Goal: Transaction & Acquisition: Purchase product/service

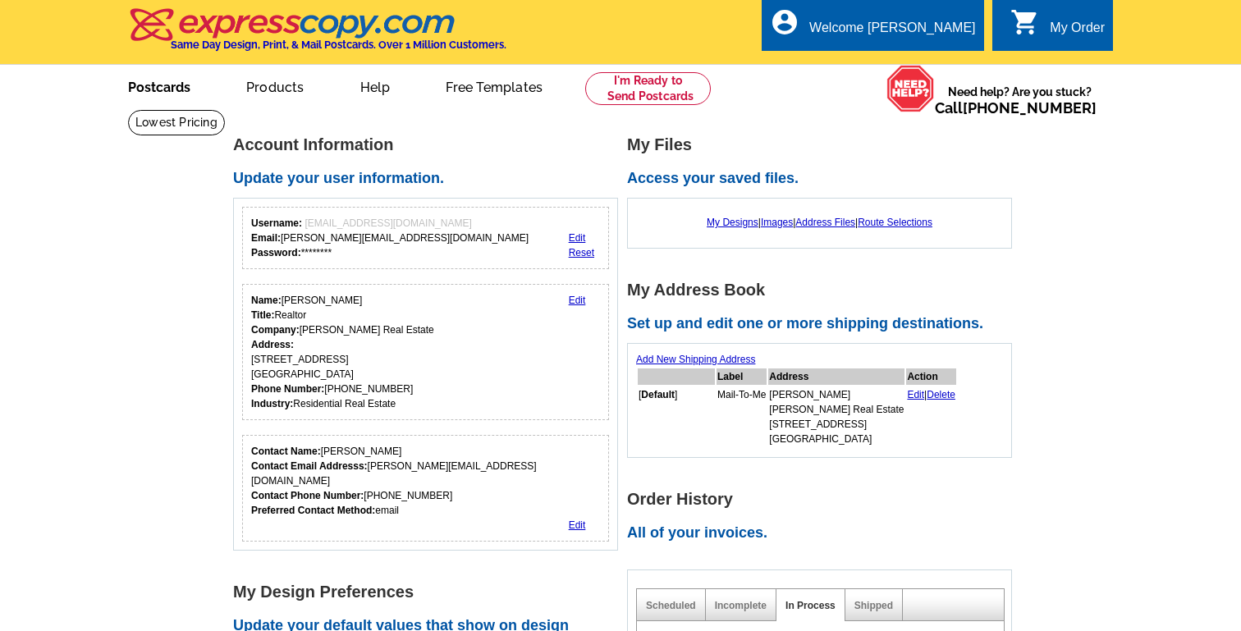
click at [167, 93] on link "Postcards" at bounding box center [159, 85] width 115 height 39
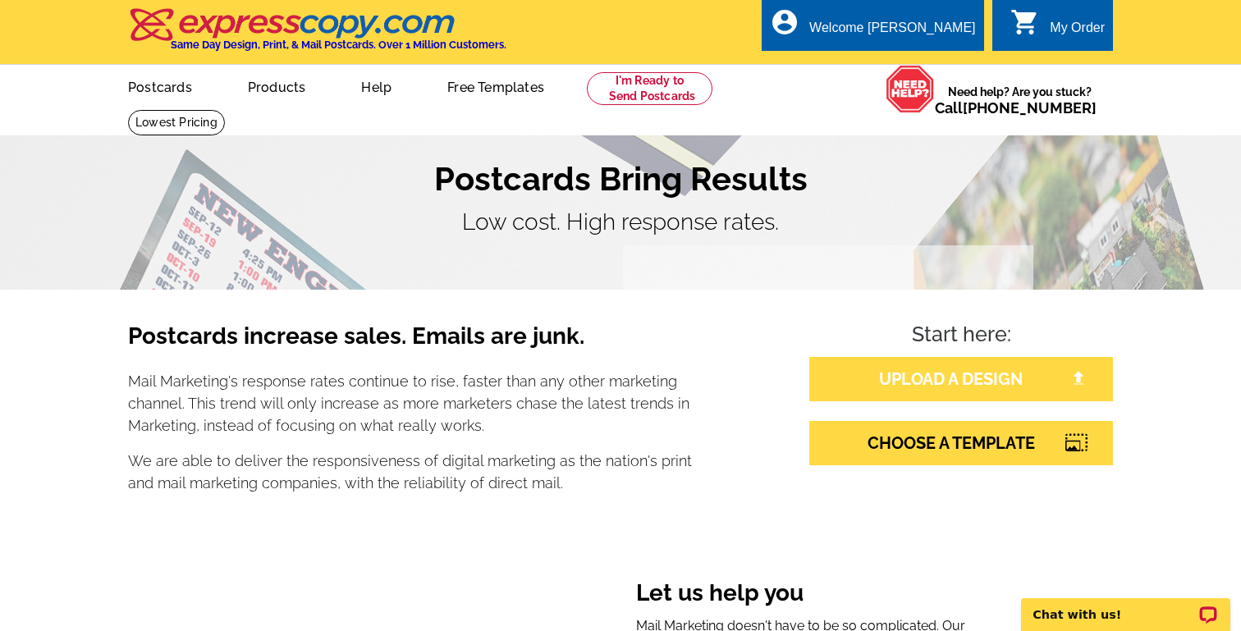
click at [951, 381] on link "UPLOAD A DESIGN" at bounding box center [961, 379] width 304 height 44
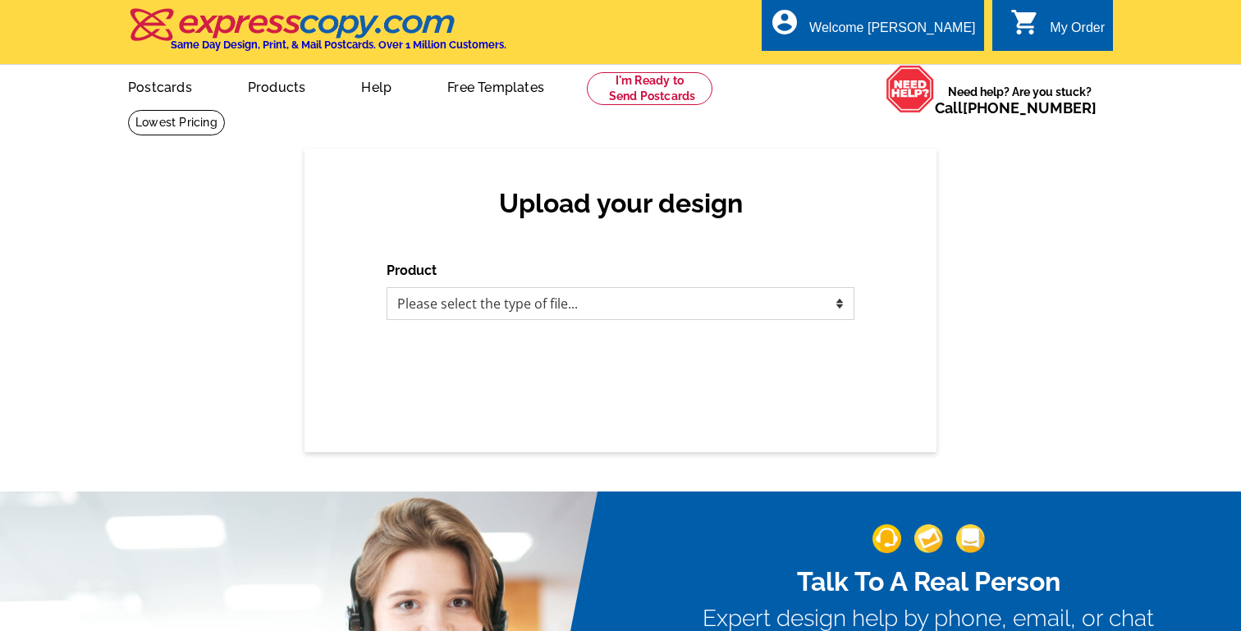
click at [630, 304] on select "Please select the type of file... Postcards Business Cards Letters and flyers G…" at bounding box center [620, 303] width 468 height 33
select select "1"
click at [386, 287] on select "Please select the type of file... Postcards Business Cards Letters and flyers G…" at bounding box center [620, 303] width 468 height 33
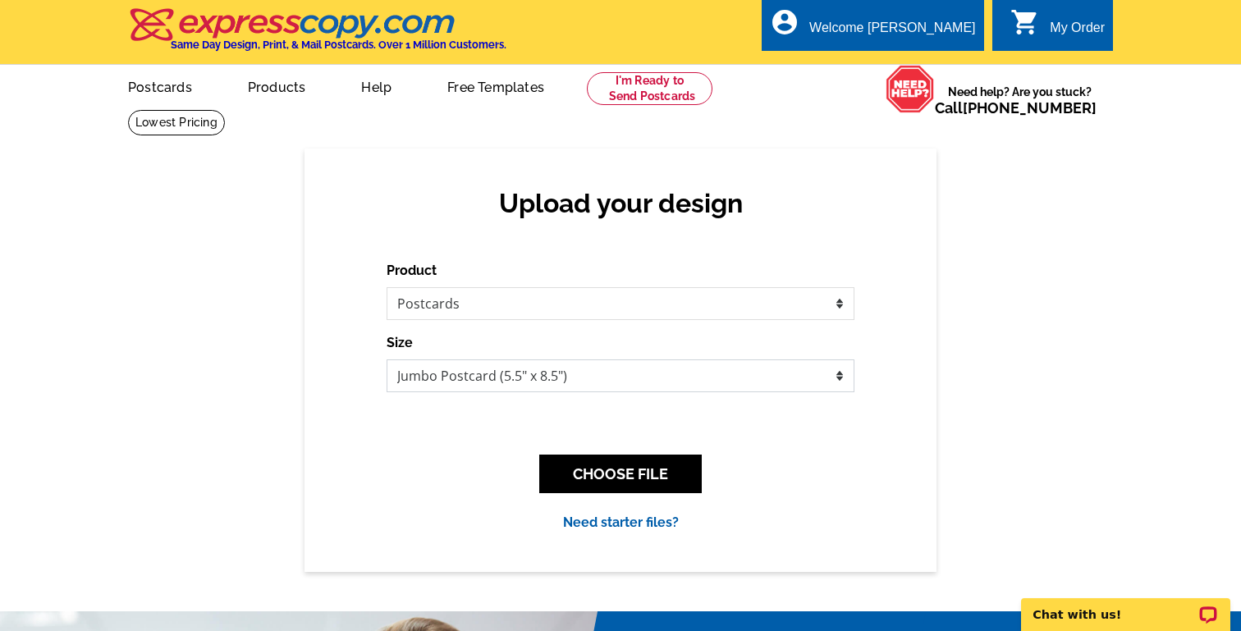
click at [607, 373] on select "Jumbo Postcard (5.5" x 8.5") Regular Postcard (4.25" x 5.6") Panoramic Postcard…" at bounding box center [620, 375] width 468 height 33
select select "1"
click at [386, 359] on select "Jumbo Postcard (5.5" x 8.5") Regular Postcard (4.25" x 5.6") Panoramic Postcard…" at bounding box center [620, 375] width 468 height 33
click at [603, 479] on button "CHOOSE FILE" at bounding box center [620, 474] width 162 height 39
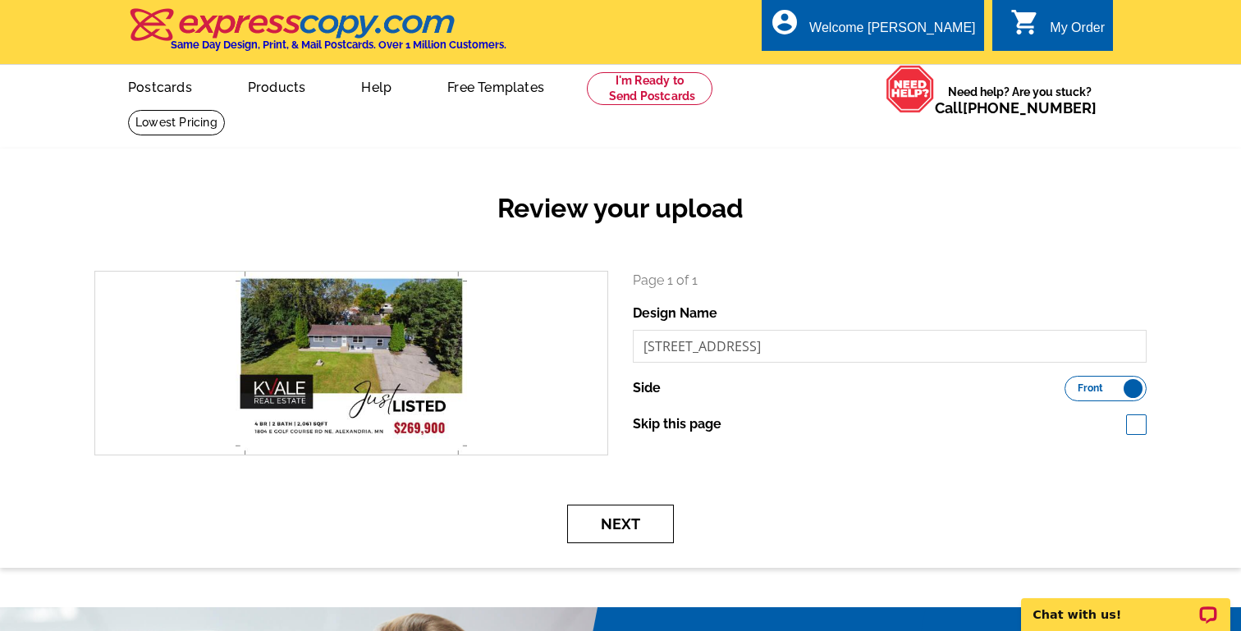
click at [623, 519] on button "Next" at bounding box center [620, 524] width 107 height 39
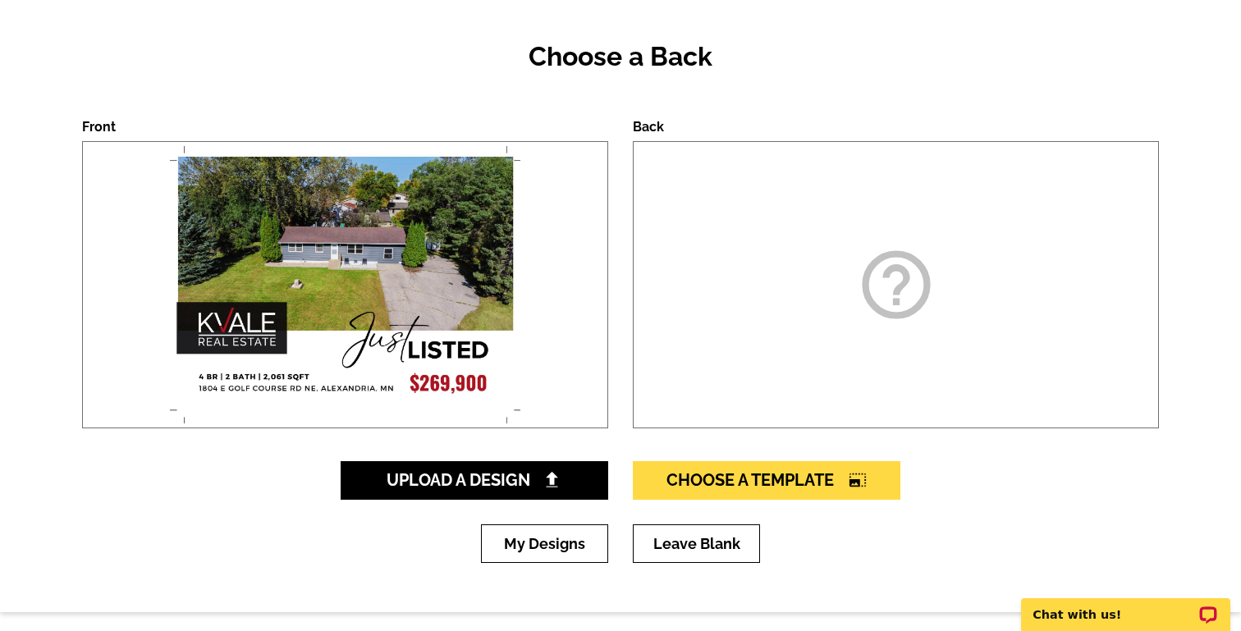
scroll to position [154, 0]
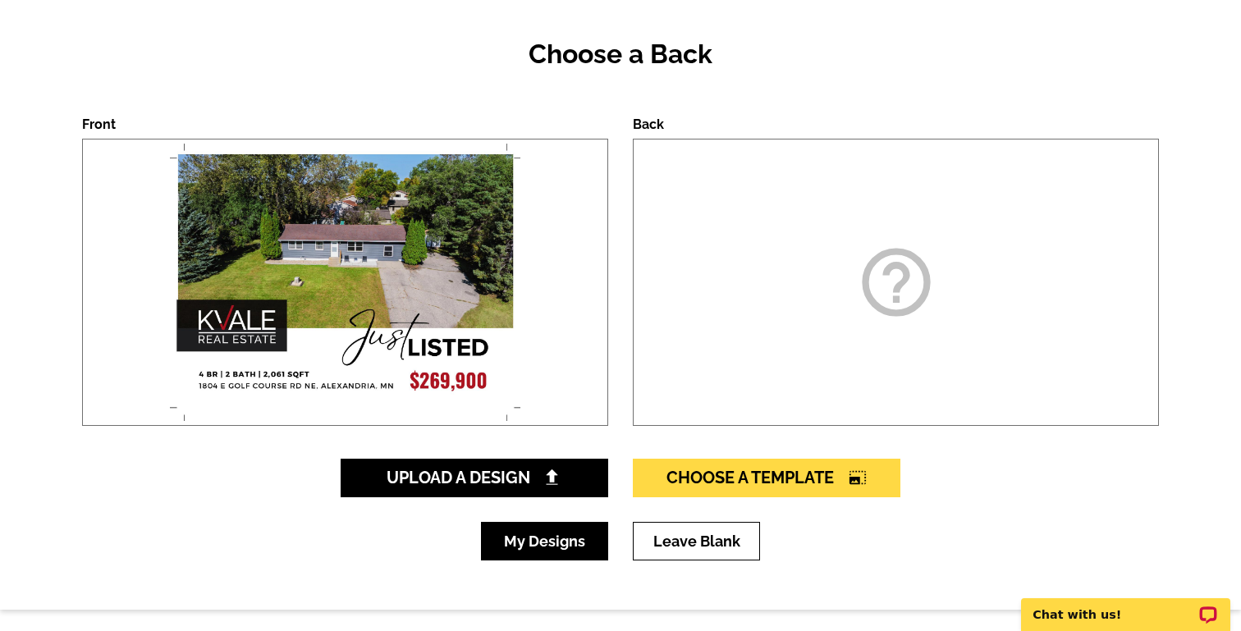
click at [543, 546] on link "My Designs" at bounding box center [544, 541] width 127 height 39
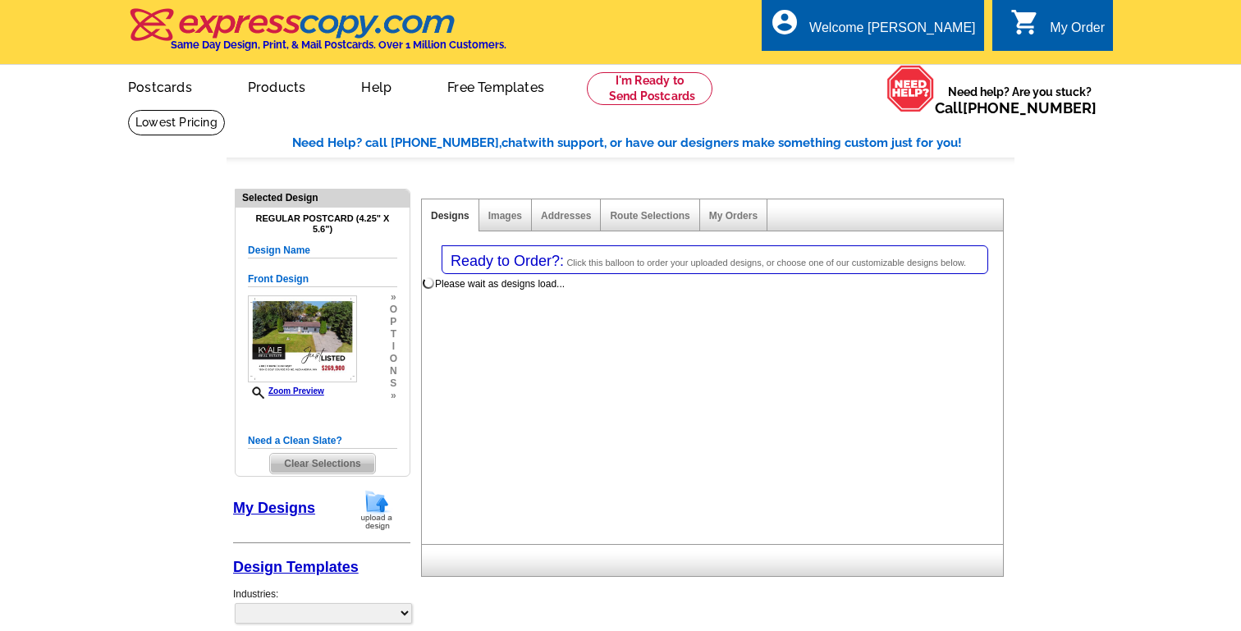
select select "1"
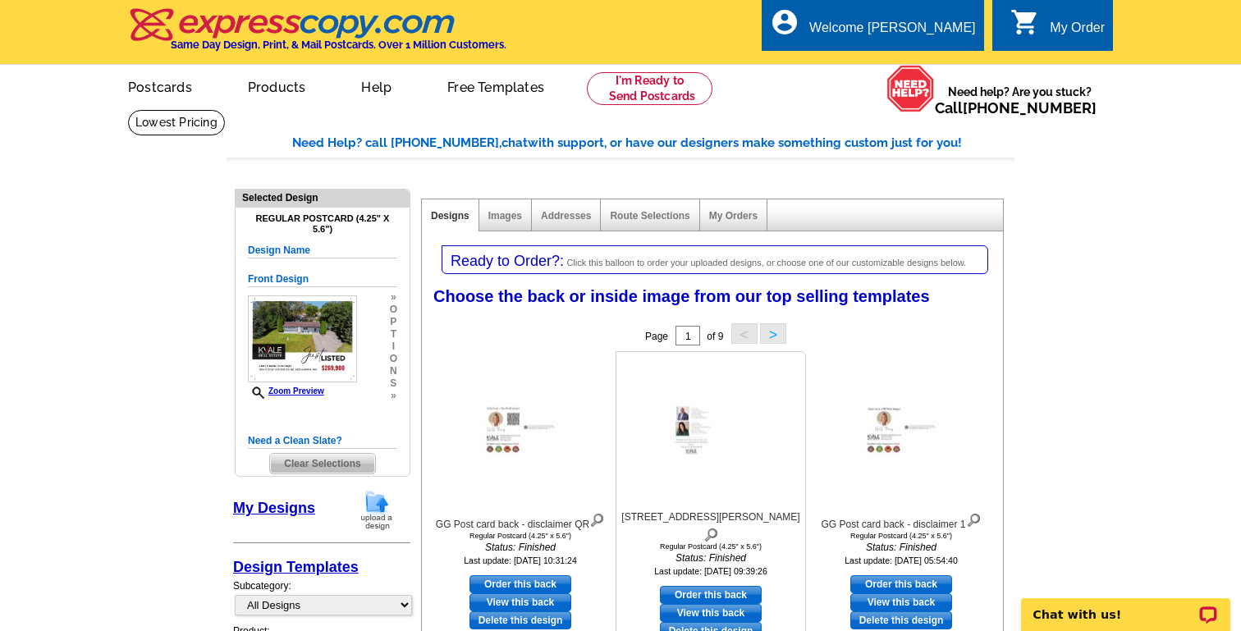
click at [733, 586] on link "Order this back" at bounding box center [711, 595] width 102 height 18
select select "front"
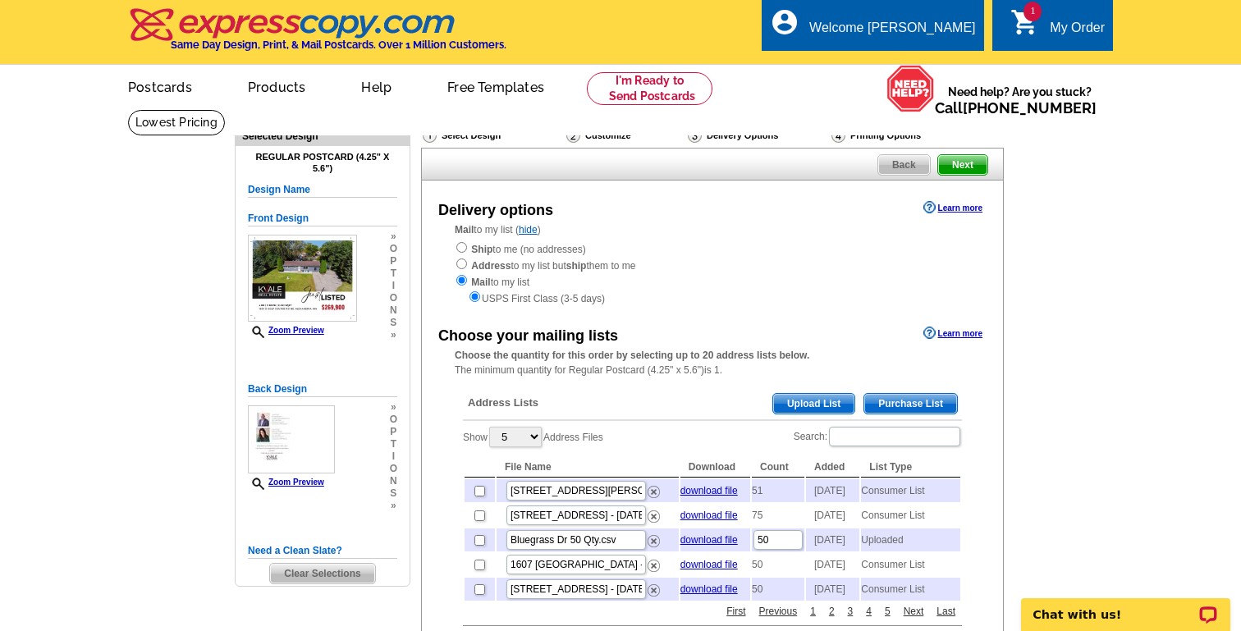
click at [924, 402] on span "Purchase List" at bounding box center [910, 404] width 93 height 20
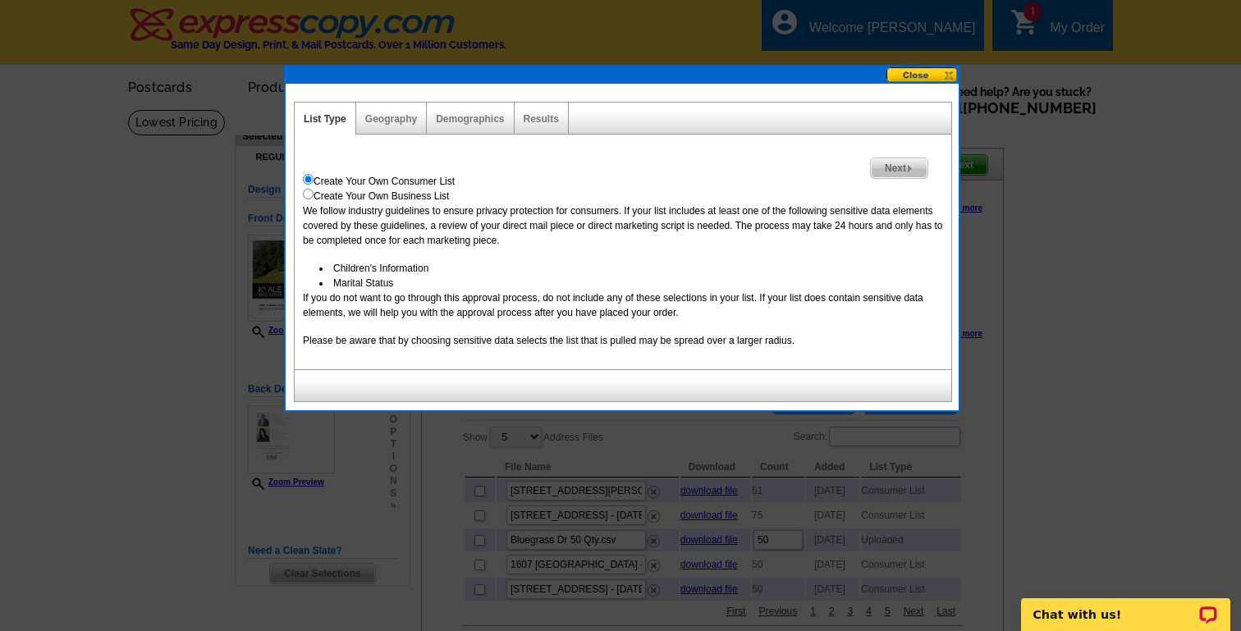
click at [890, 167] on span "Next" at bounding box center [899, 168] width 57 height 20
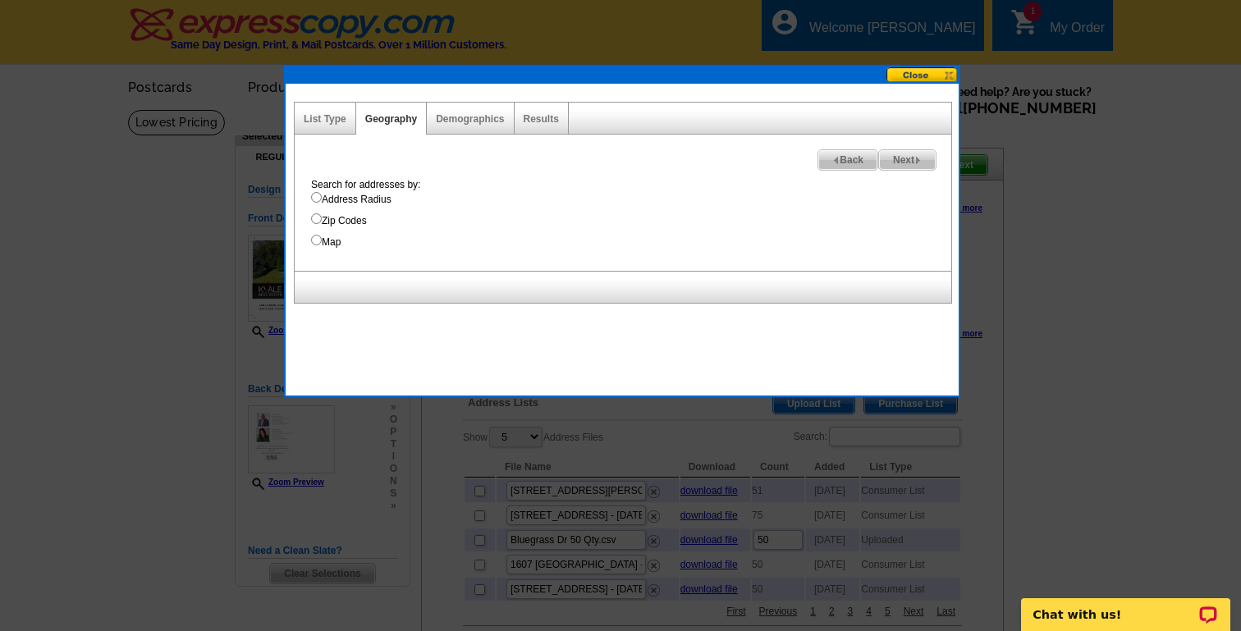
click at [315, 237] on input "Map" at bounding box center [316, 240] width 11 height 11
radio input "true"
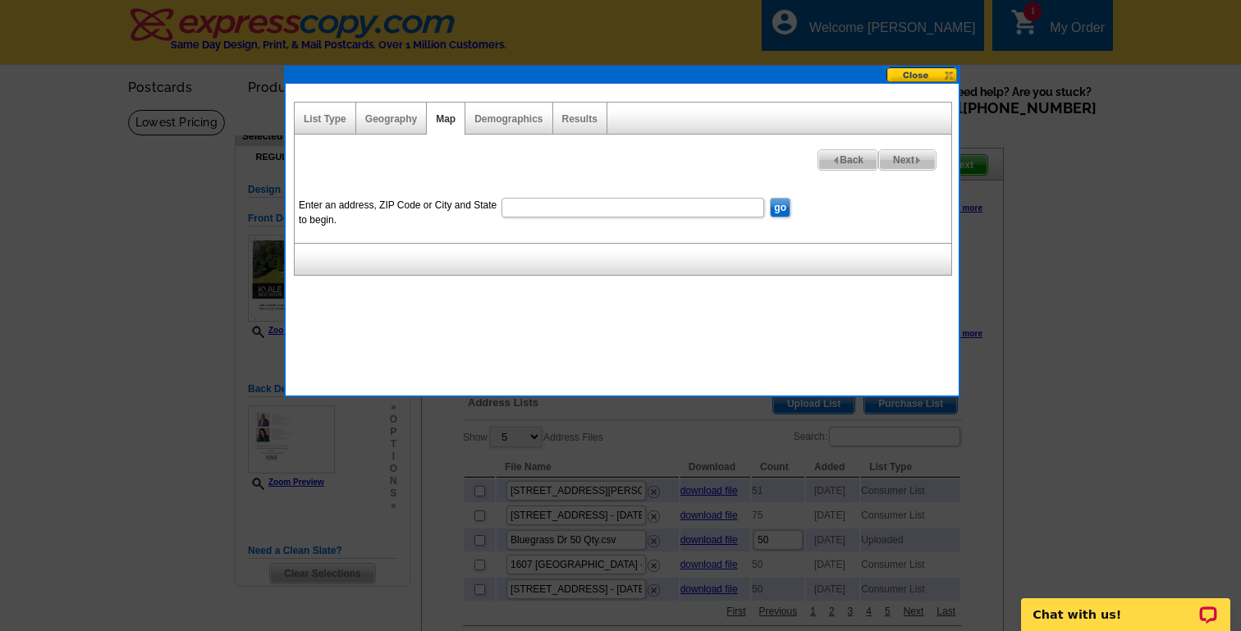
click at [523, 208] on input "Enter an address, ZIP Code or City and State to begin." at bounding box center [632, 208] width 263 height 20
type input "1804 E Golf Course Rd NE Alexandria MN 56308"
click at [784, 206] on input "go" at bounding box center [780, 208] width 21 height 20
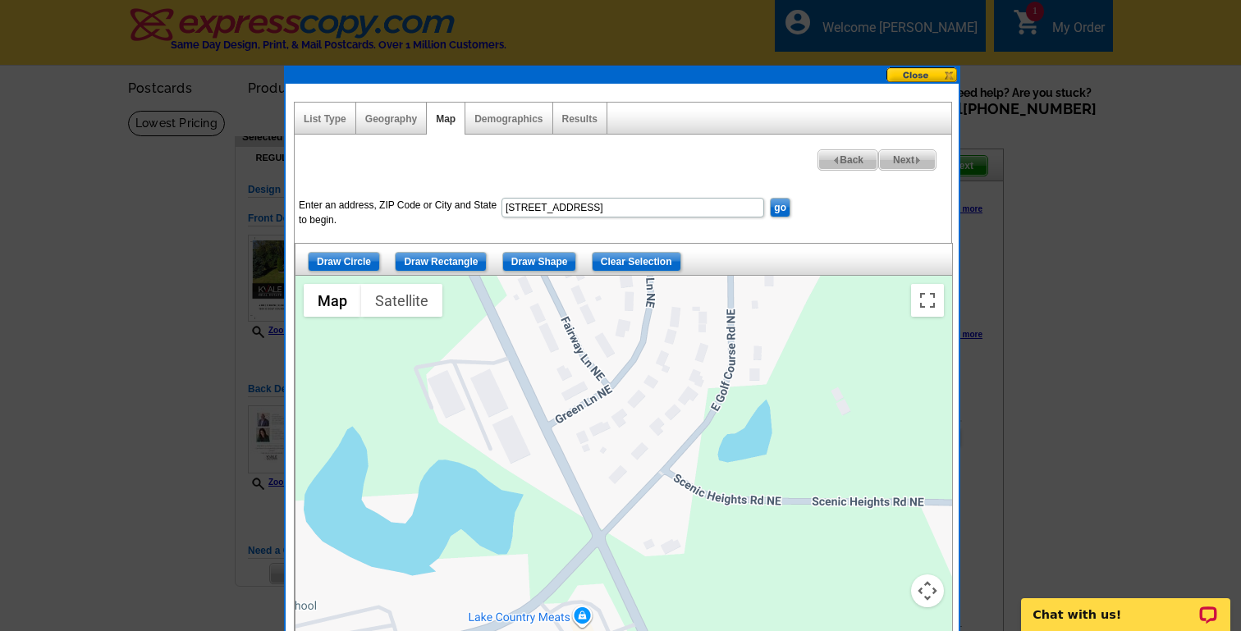
click at [925, 586] on button "Map camera controls" at bounding box center [927, 590] width 33 height 33
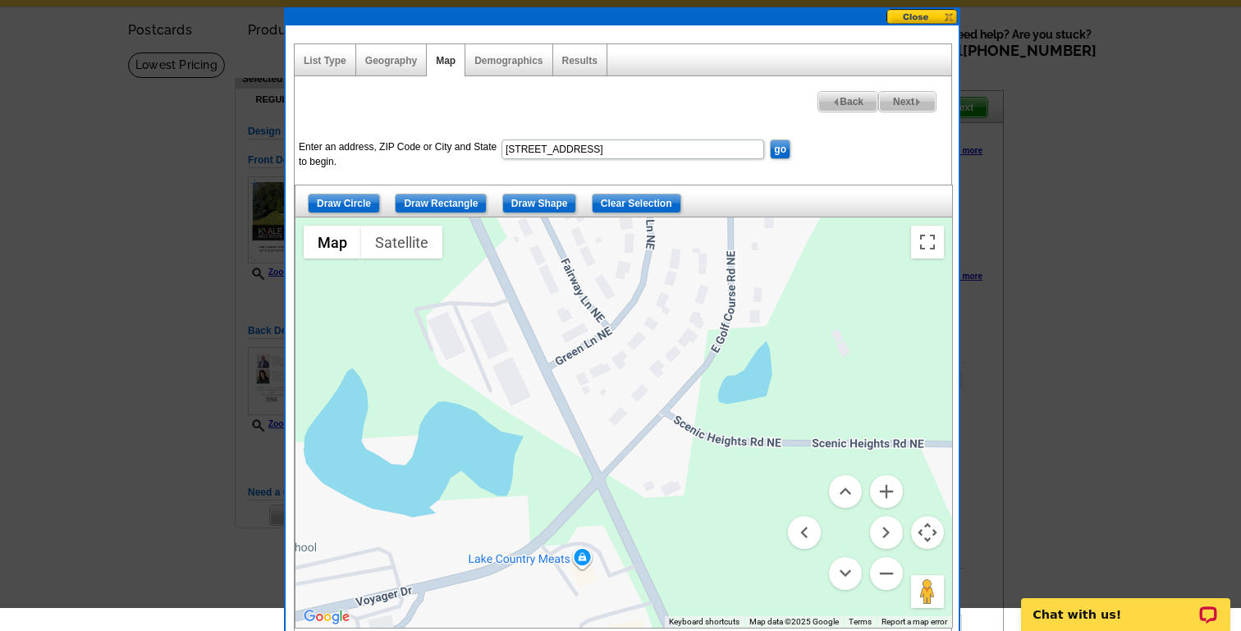
scroll to position [65, 0]
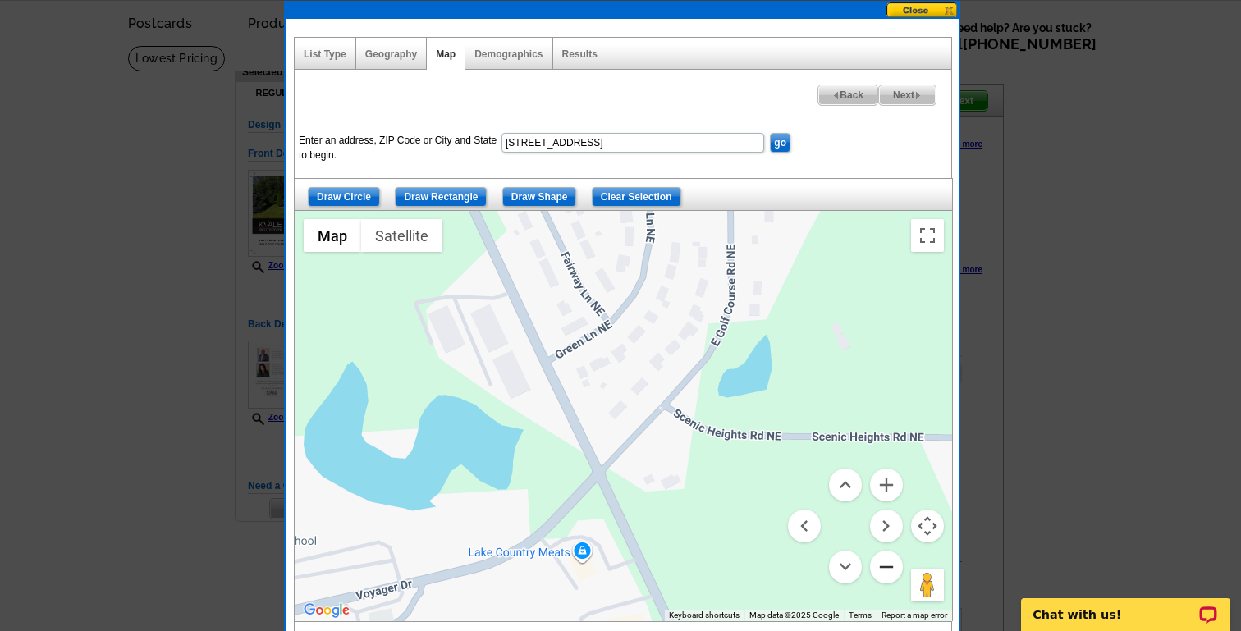
click at [890, 571] on button "Zoom out" at bounding box center [886, 567] width 33 height 33
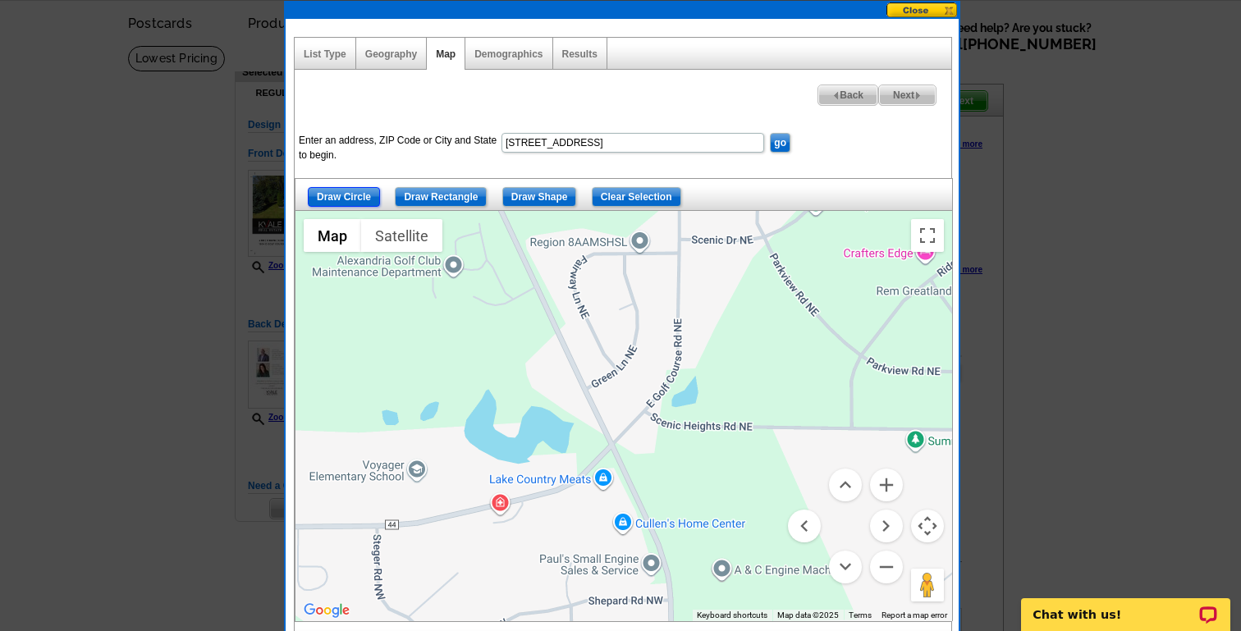
click at [328, 190] on input "Draw Circle" at bounding box center [344, 197] width 72 height 20
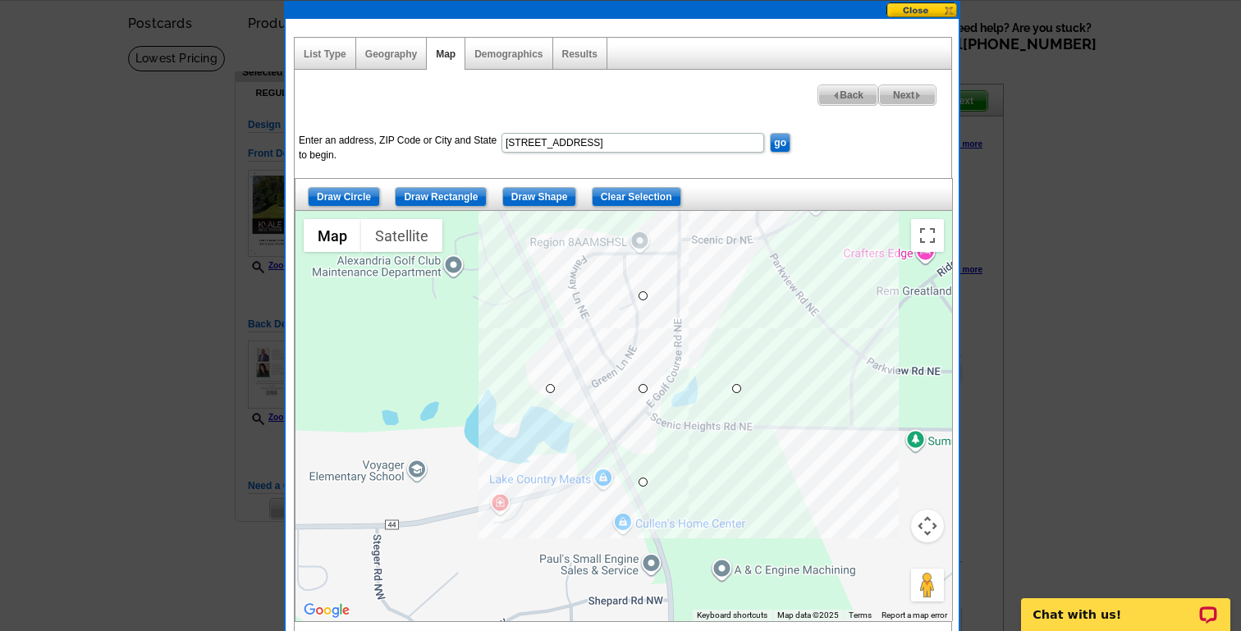
drag, startPoint x: 644, startPoint y: 389, endPoint x: 565, endPoint y: 337, distance: 94.9
click at [417, 233] on button "Satellite" at bounding box center [401, 235] width 81 height 33
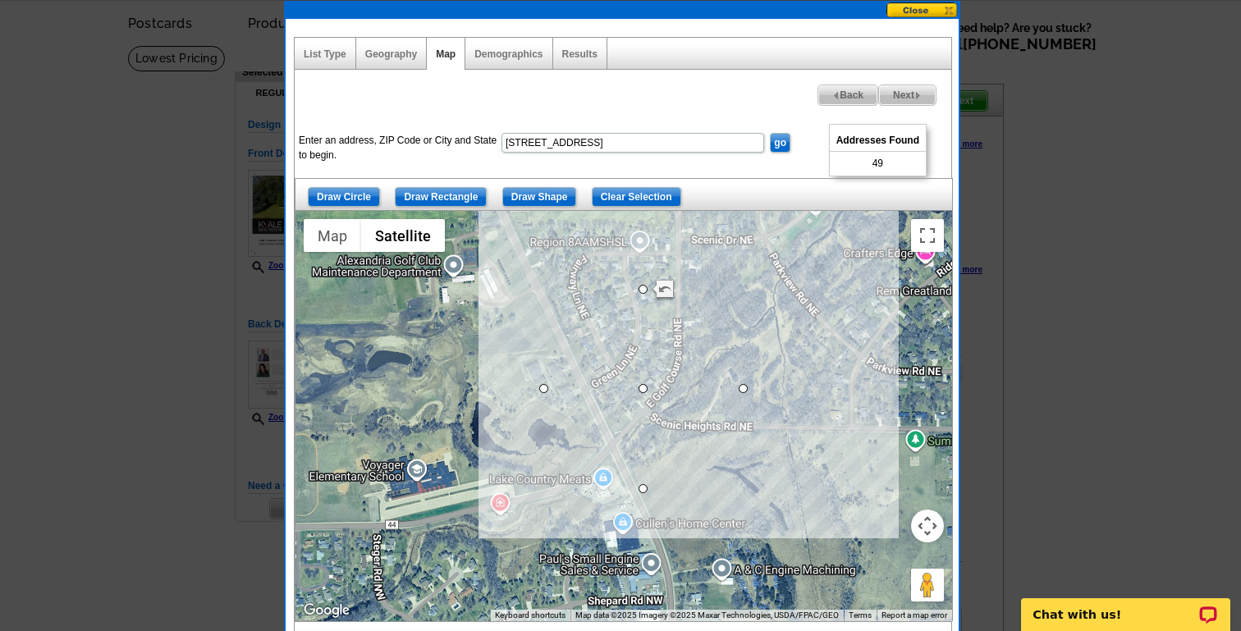
click at [934, 531] on button "Map camera controls" at bounding box center [927, 526] width 33 height 33
click at [883, 482] on button "Zoom in" at bounding box center [886, 485] width 33 height 33
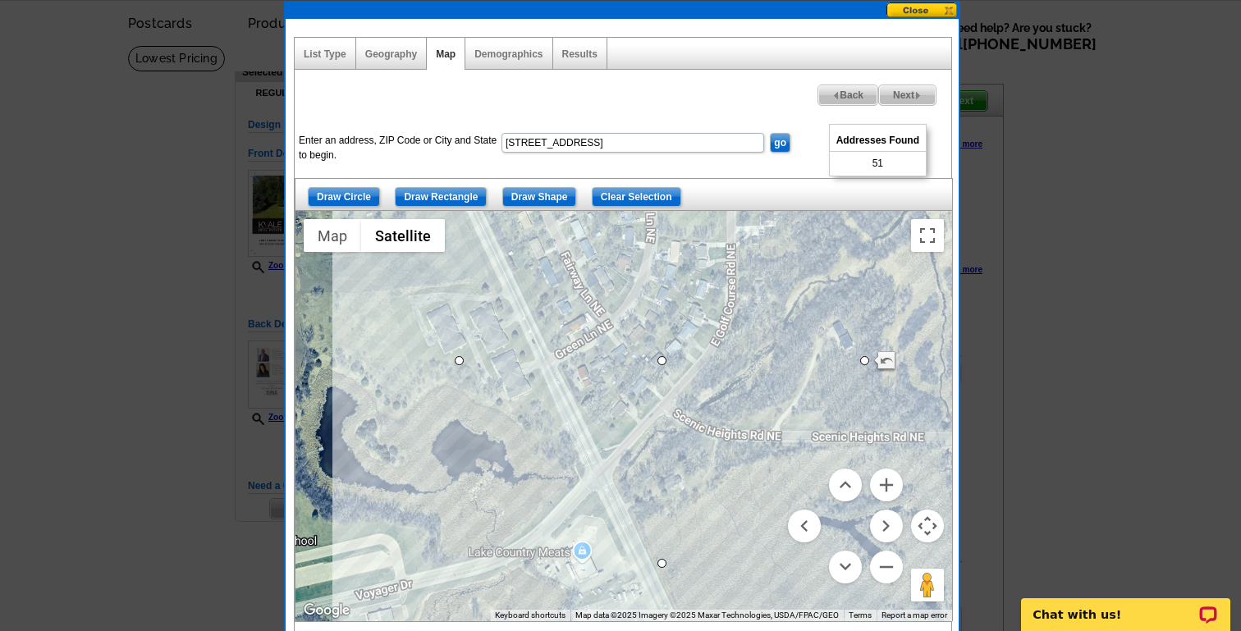
click at [902, 92] on span "Next" at bounding box center [907, 95] width 57 height 20
select select
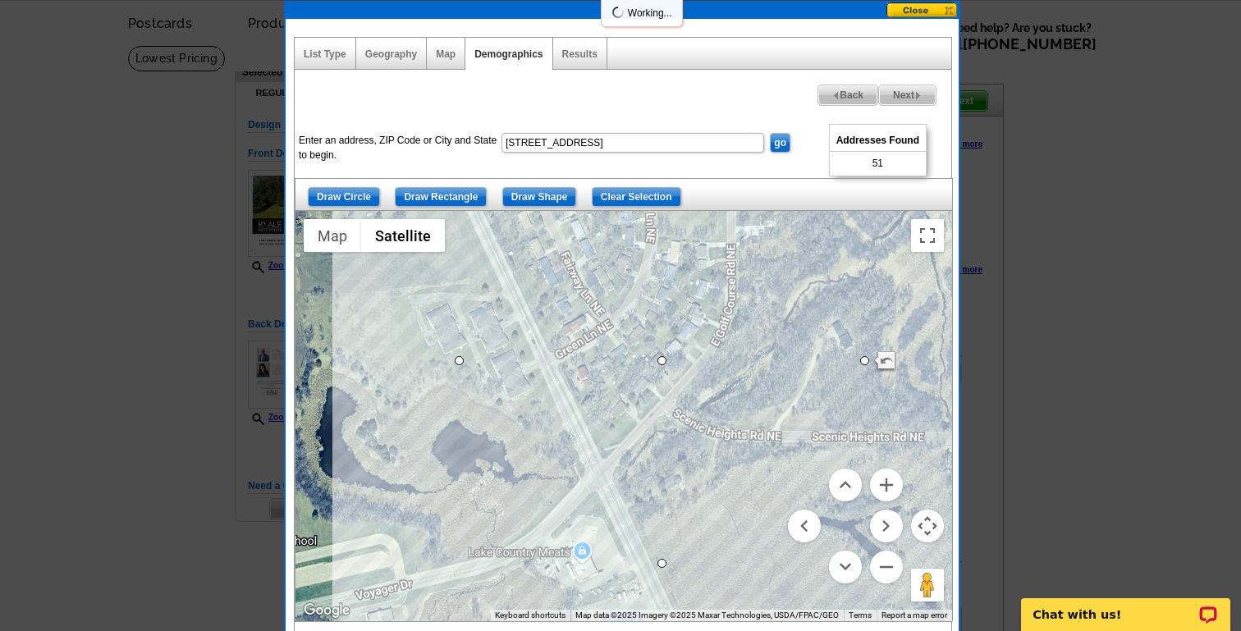
select select
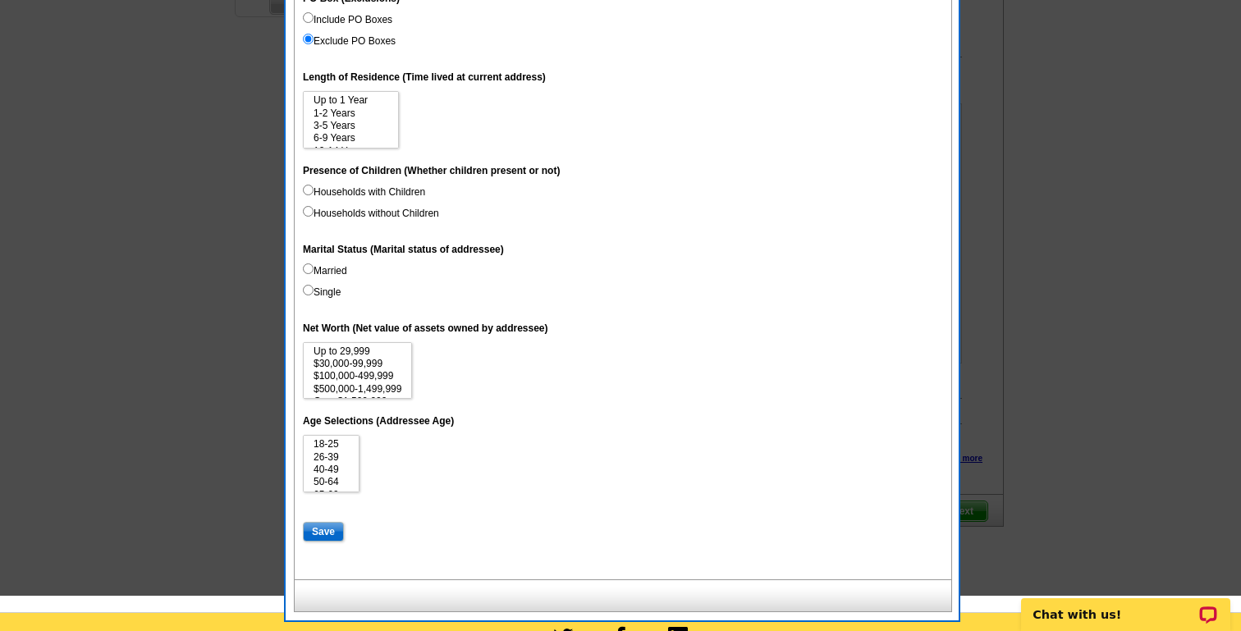
scroll to position [931, 0]
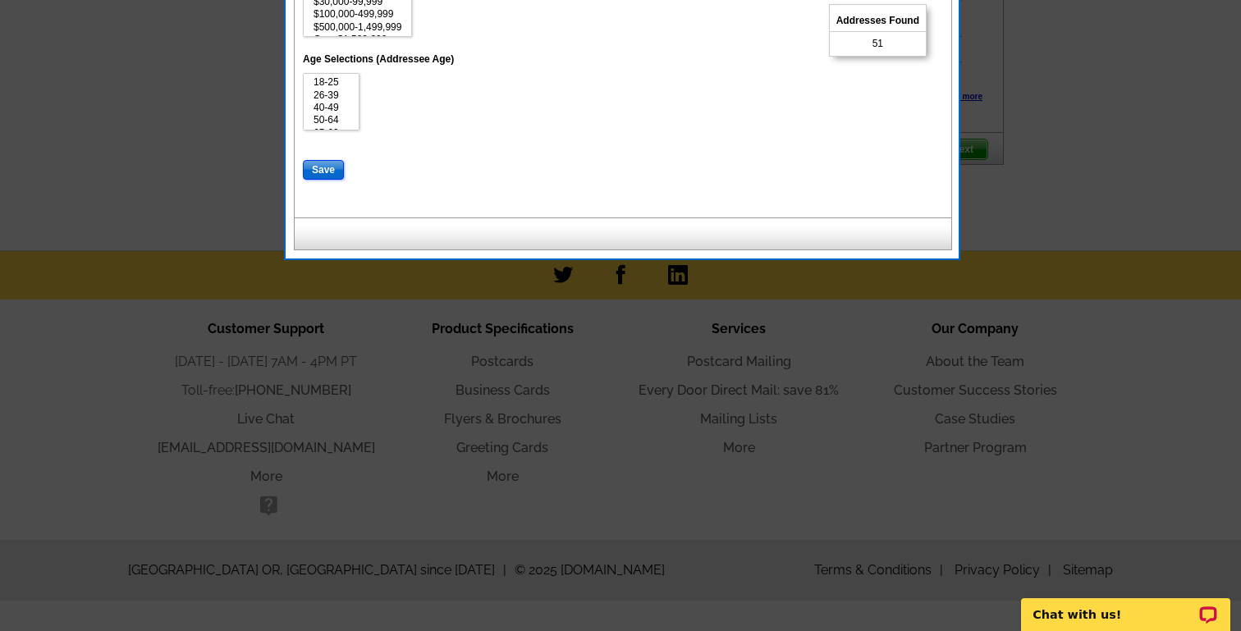
click at [332, 168] on input "Save" at bounding box center [323, 170] width 41 height 20
select select
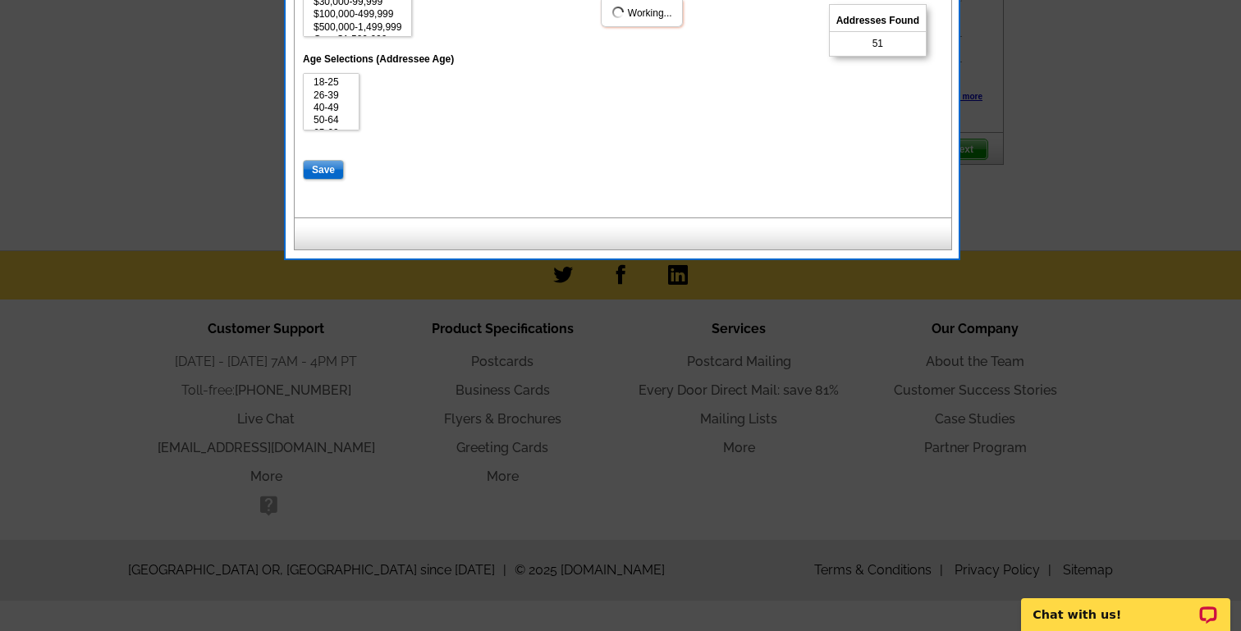
select select
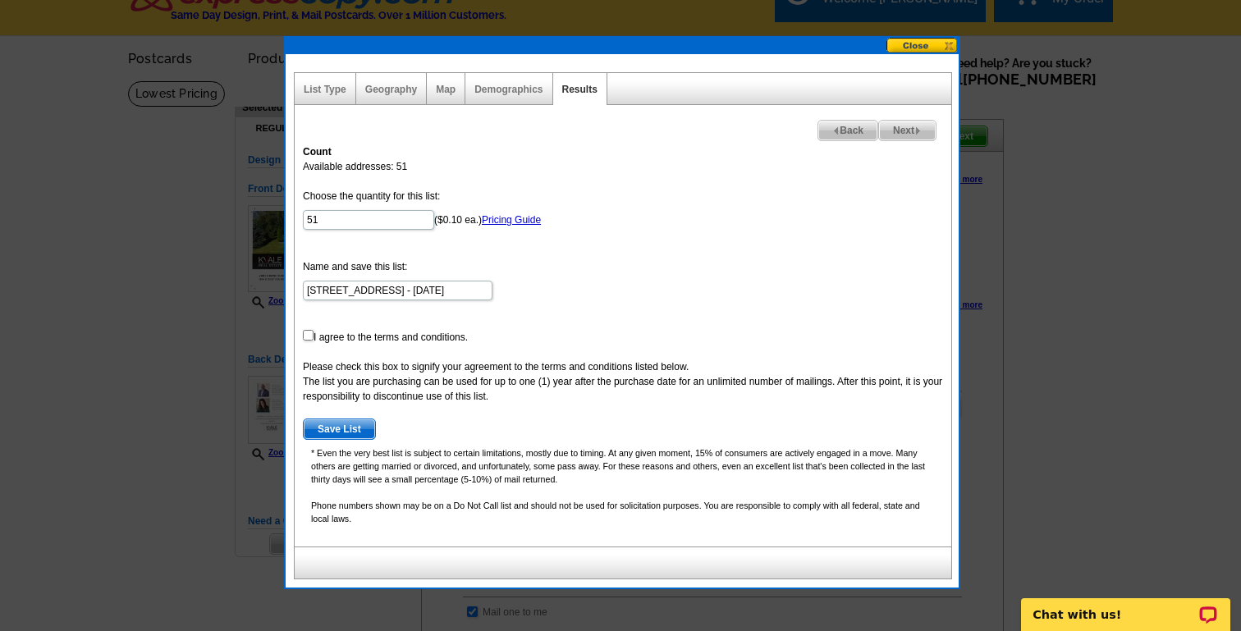
scroll to position [28, 0]
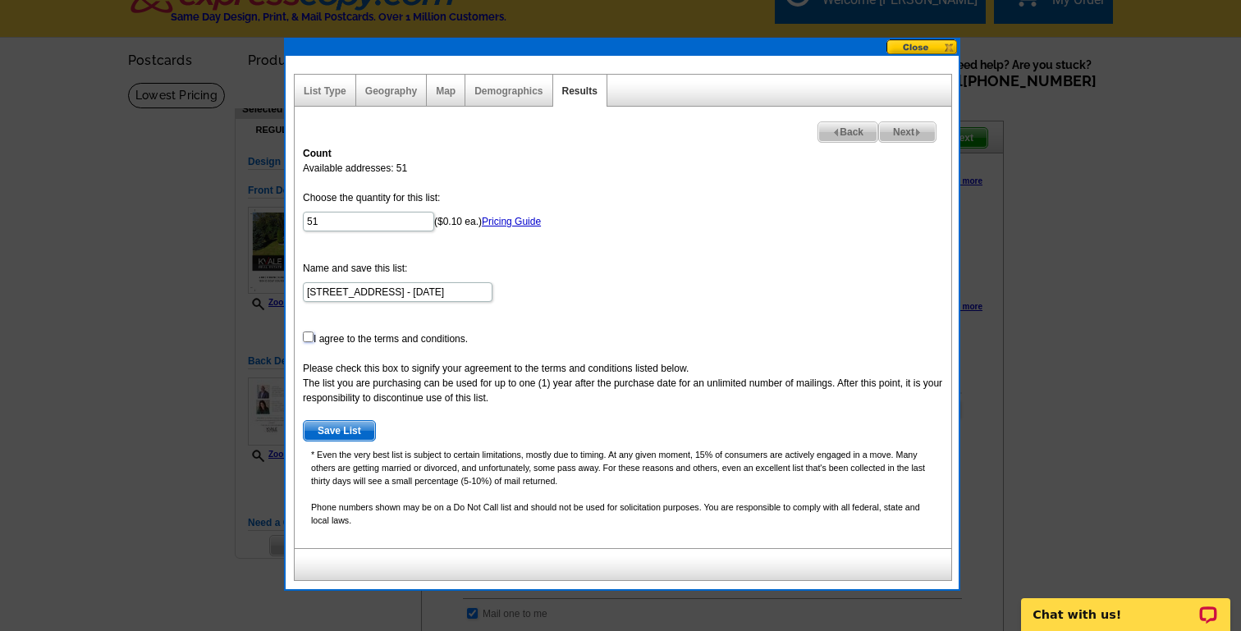
click at [309, 332] on input "checkbox" at bounding box center [308, 336] width 11 height 11
checkbox input "true"
click at [338, 429] on span "Save List" at bounding box center [339, 431] width 71 height 20
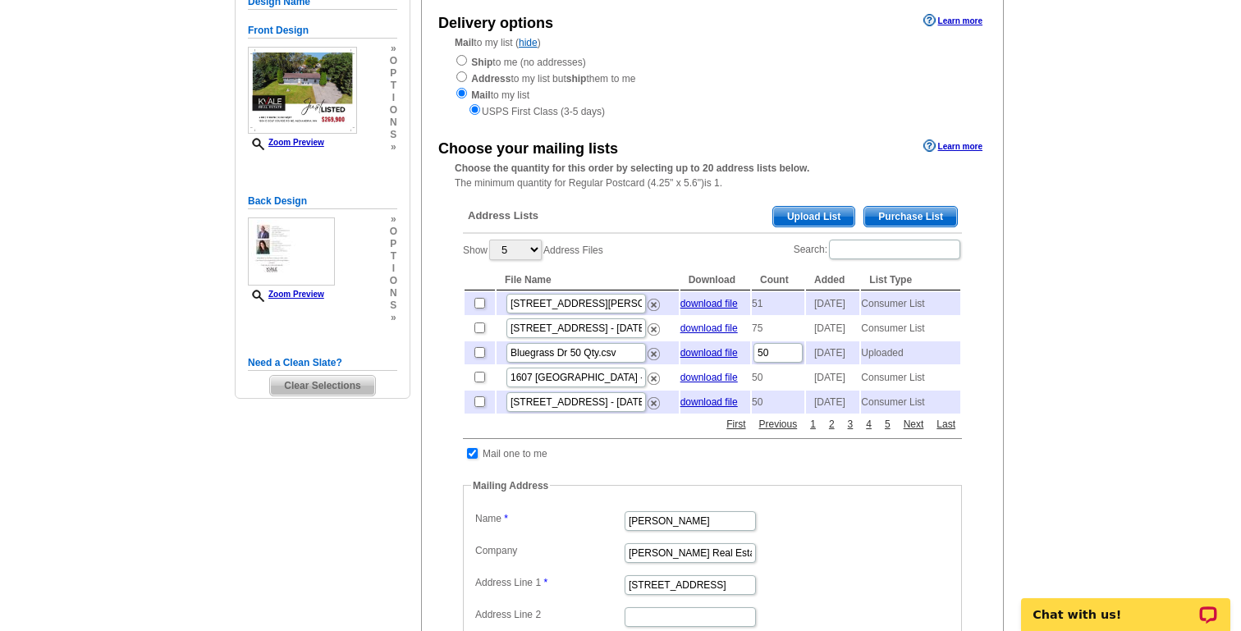
scroll to position [354, 0]
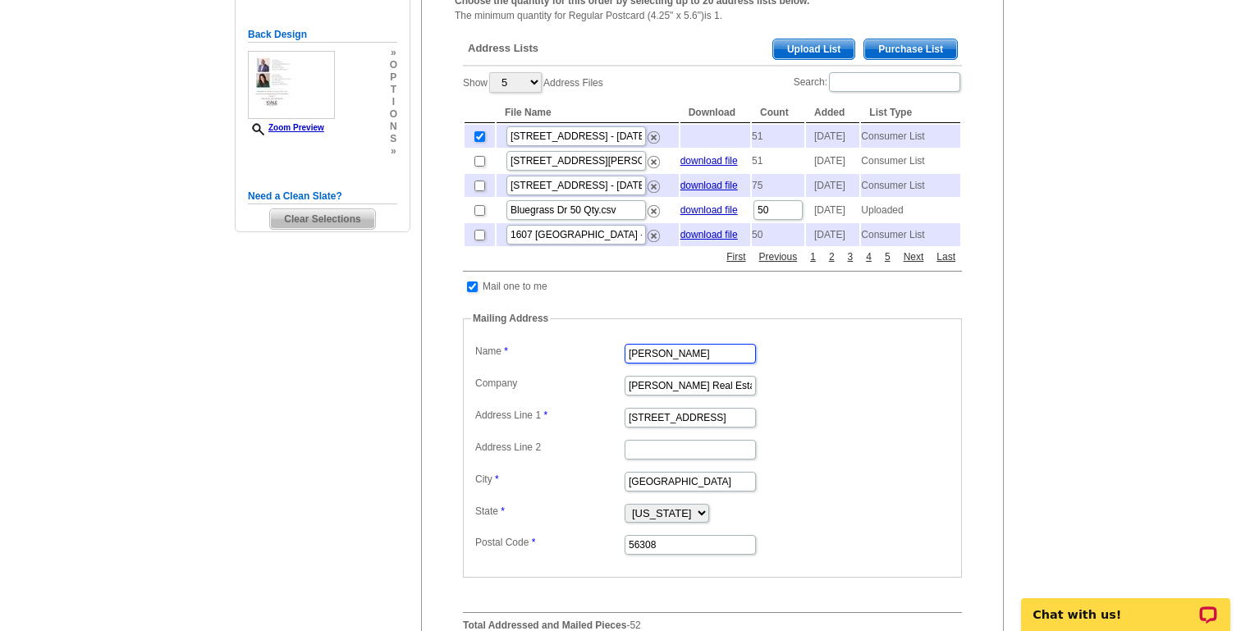
drag, startPoint x: 693, startPoint y: 386, endPoint x: 552, endPoint y: 383, distance: 140.3
click at [552, 383] on dl "Label Mail-To-Me Name [PERSON_NAME] Company [PERSON_NAME] Real Estate Address L…" at bounding box center [712, 448] width 482 height 217
type input "[PERSON_NAME]"
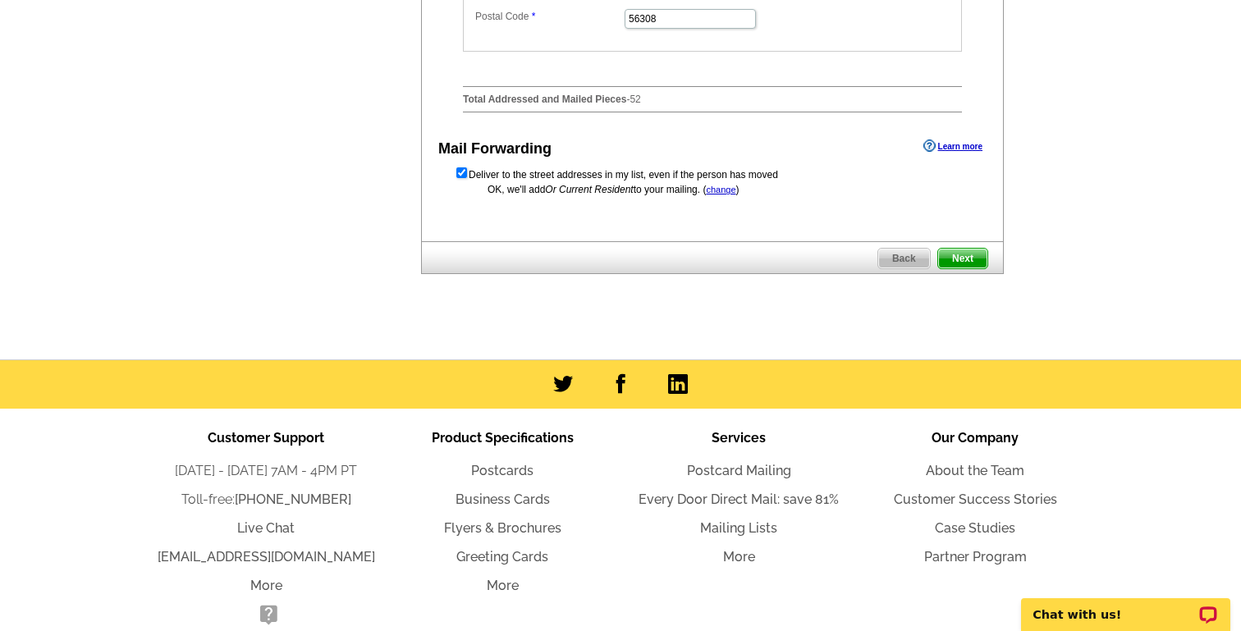
scroll to position [916, 0]
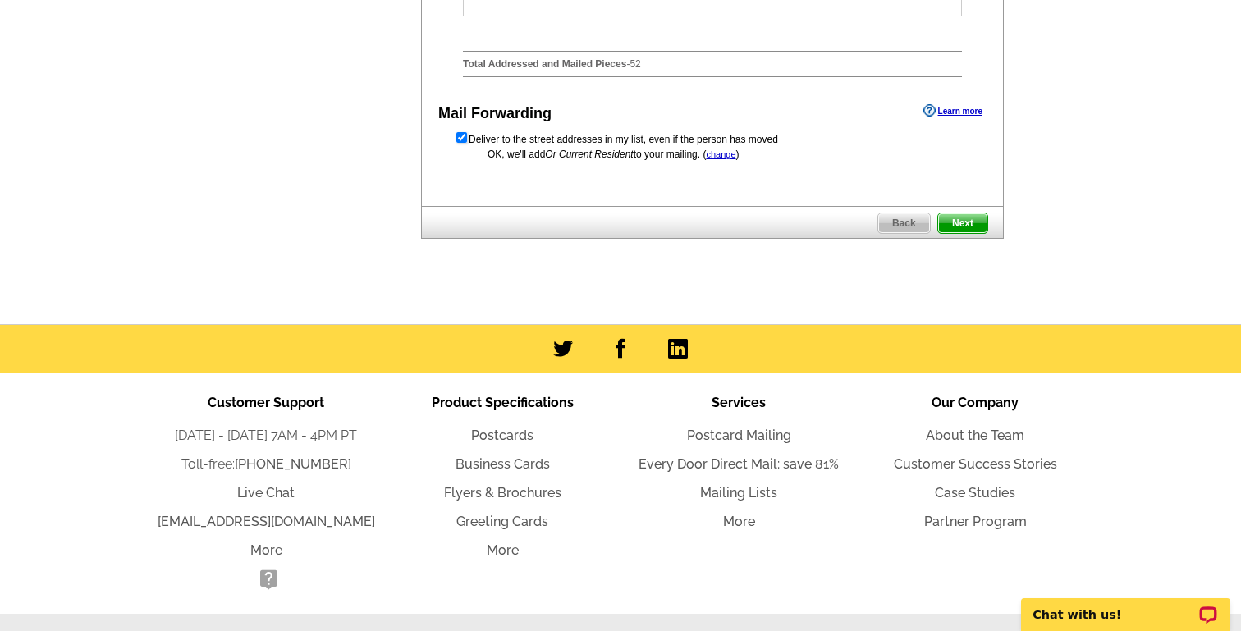
click at [970, 233] on span "Next" at bounding box center [962, 223] width 49 height 20
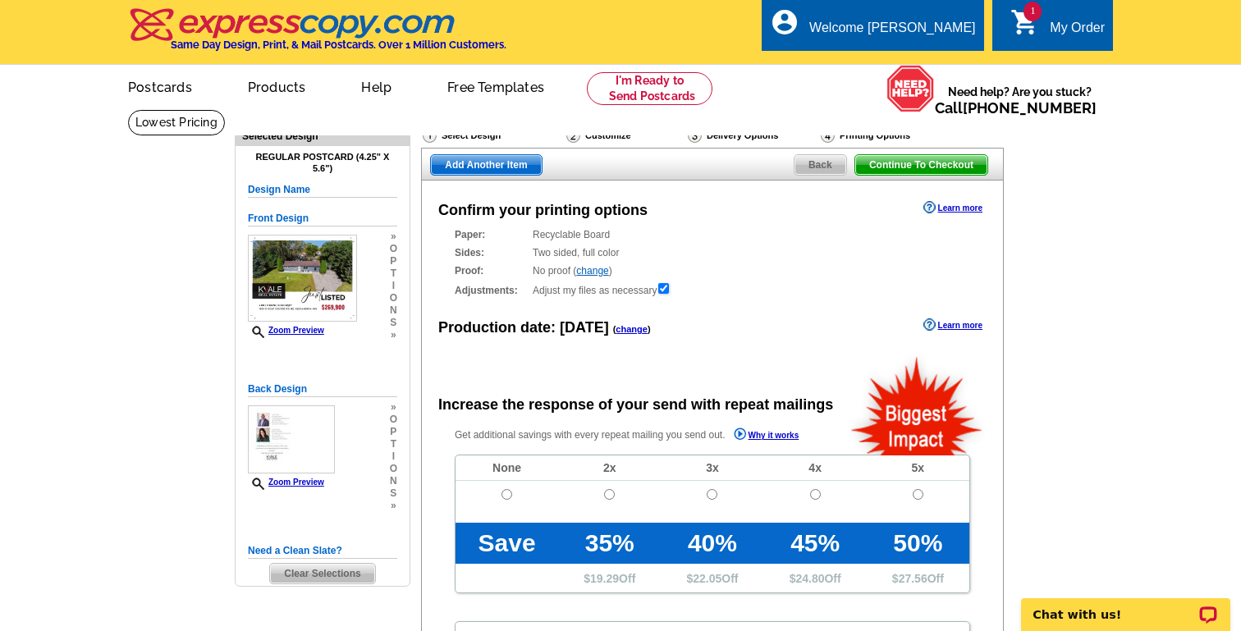
radio input "false"
click at [508, 495] on input "radio" at bounding box center [506, 494] width 11 height 11
radio input "true"
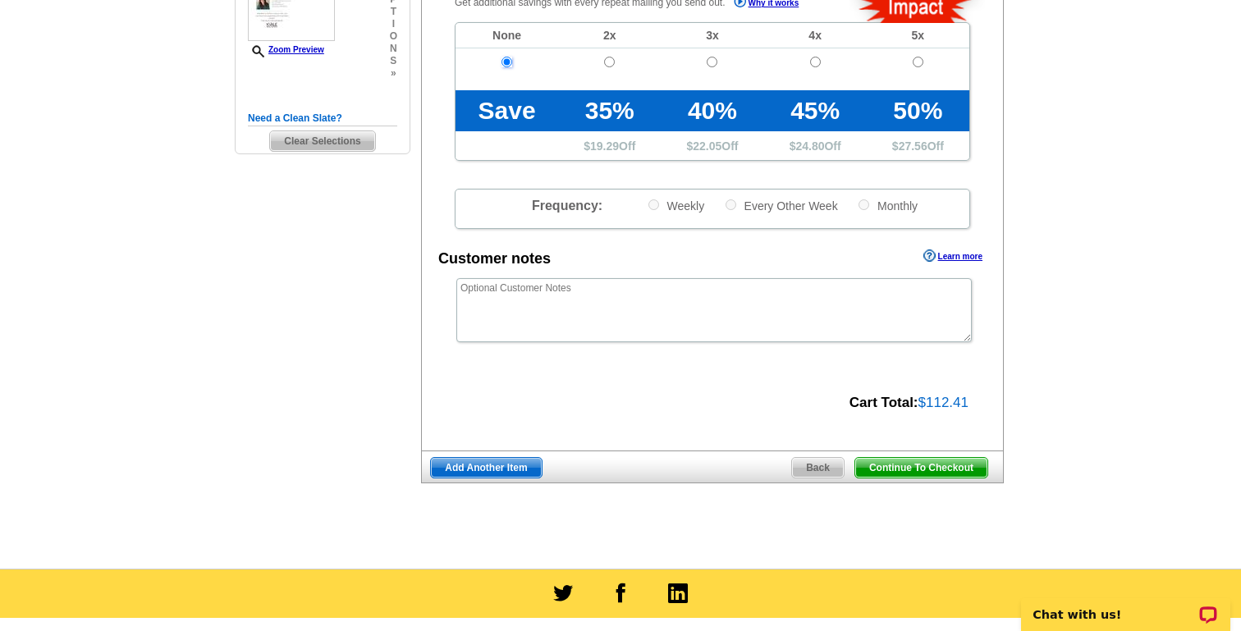
scroll to position [450, 0]
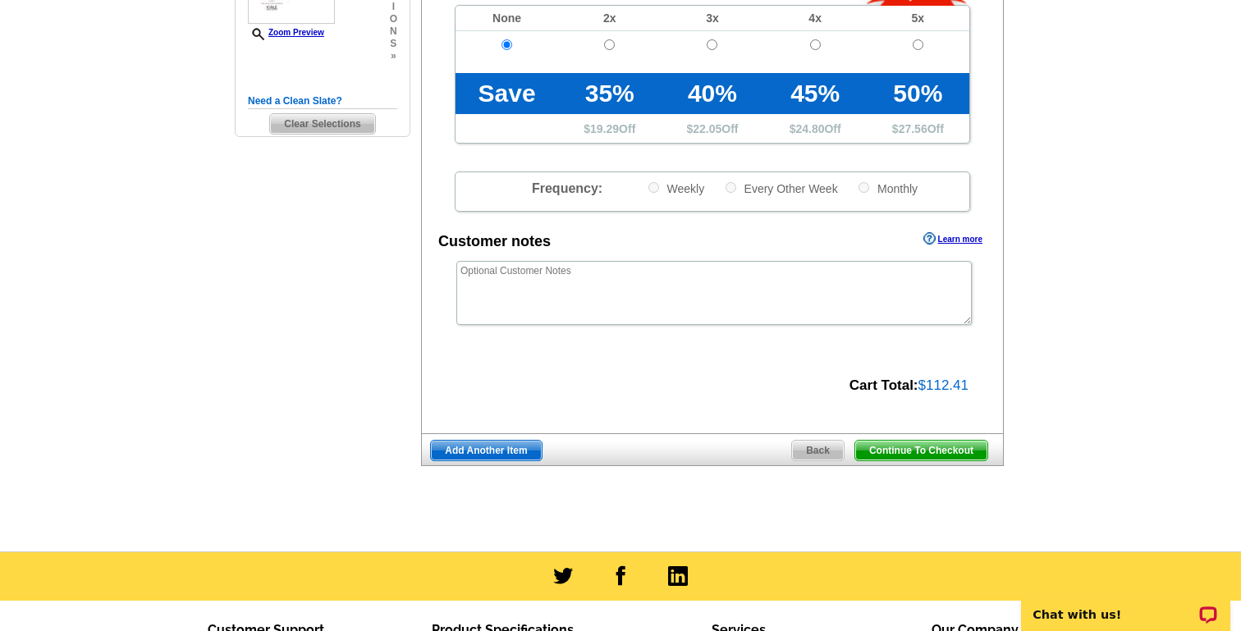
click at [918, 450] on span "Continue To Checkout" at bounding box center [921, 451] width 132 height 20
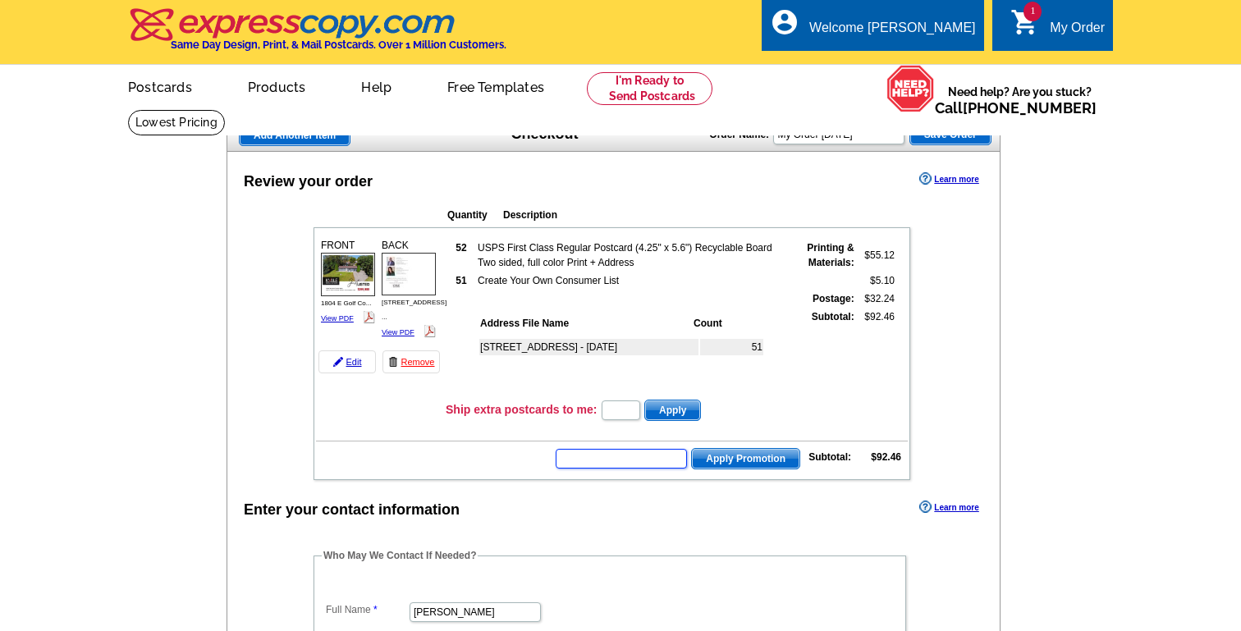
click at [635, 460] on input "text" at bounding box center [620, 459] width 131 height 20
click at [636, 461] on input "text" at bounding box center [620, 459] width 131 height 20
type input "GROW0925"
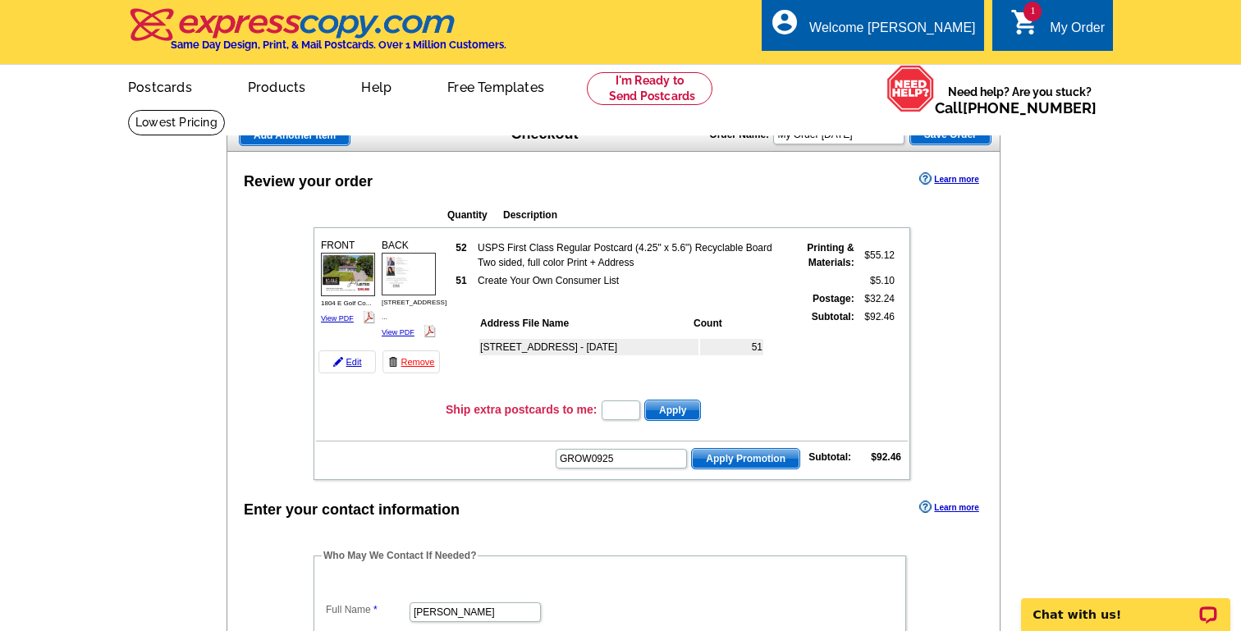
click at [772, 458] on span "Apply Promotion" at bounding box center [745, 459] width 107 height 20
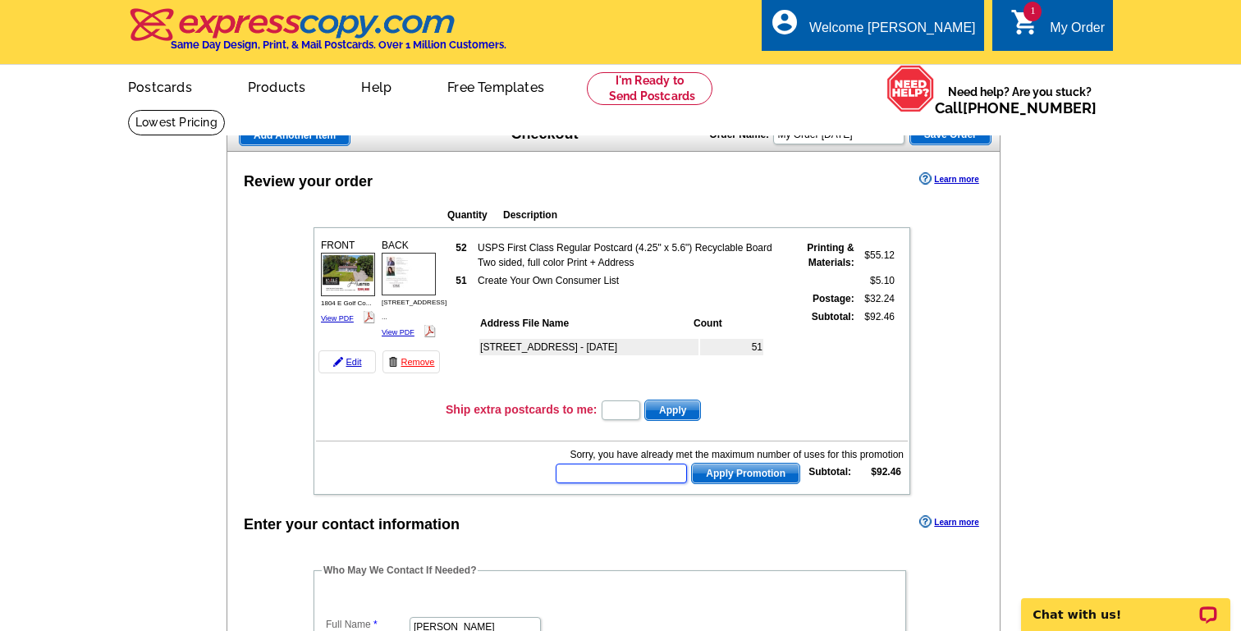
click at [611, 474] on input "text" at bounding box center [620, 474] width 131 height 20
type input "CHAT20"
click at [744, 476] on span "Apply Promotion" at bounding box center [745, 474] width 107 height 20
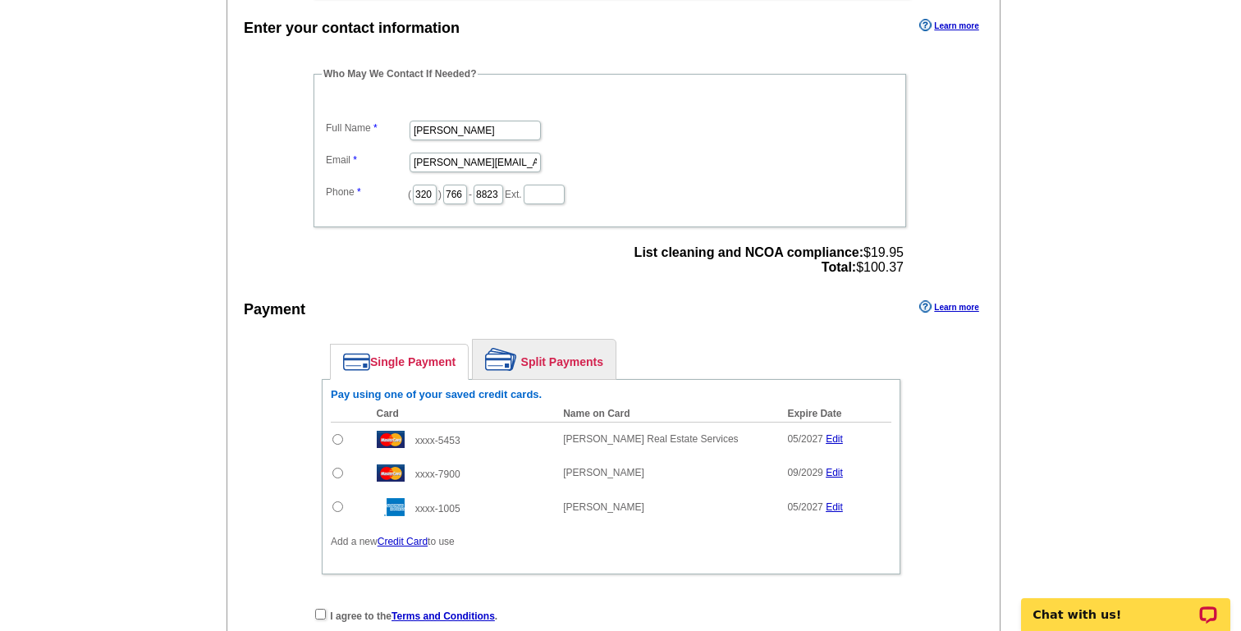
scroll to position [603, 0]
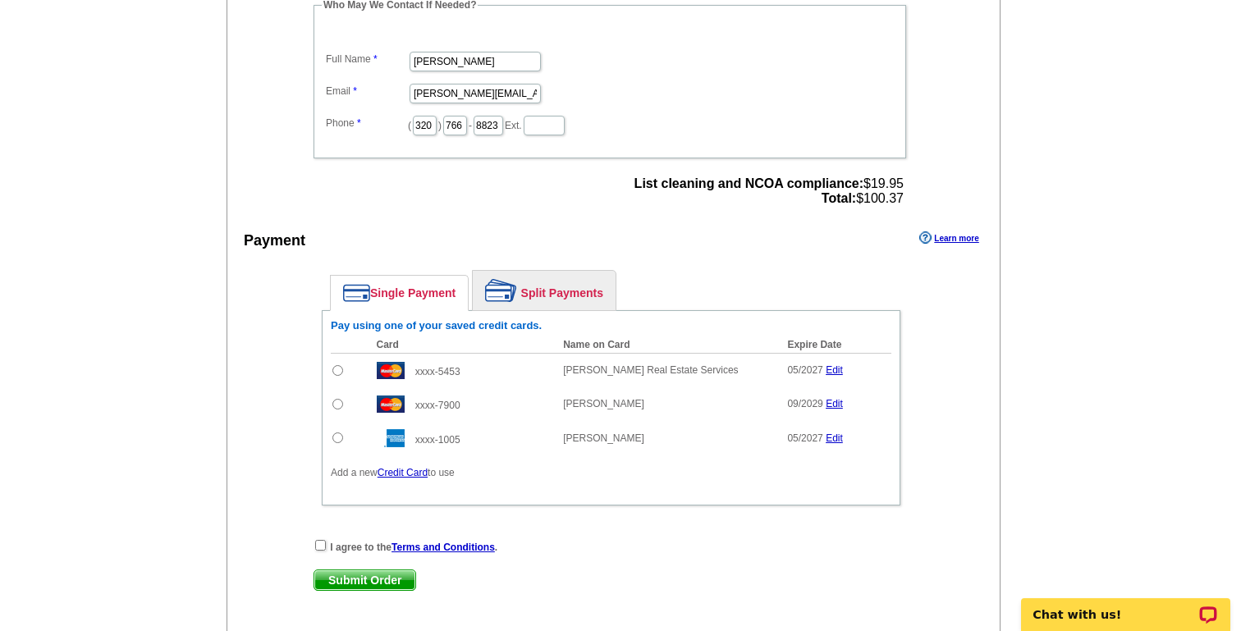
click at [336, 368] on input "radio" at bounding box center [337, 370] width 11 height 11
radio input "true"
click at [321, 544] on input "checkbox" at bounding box center [320, 545] width 11 height 11
checkbox input "true"
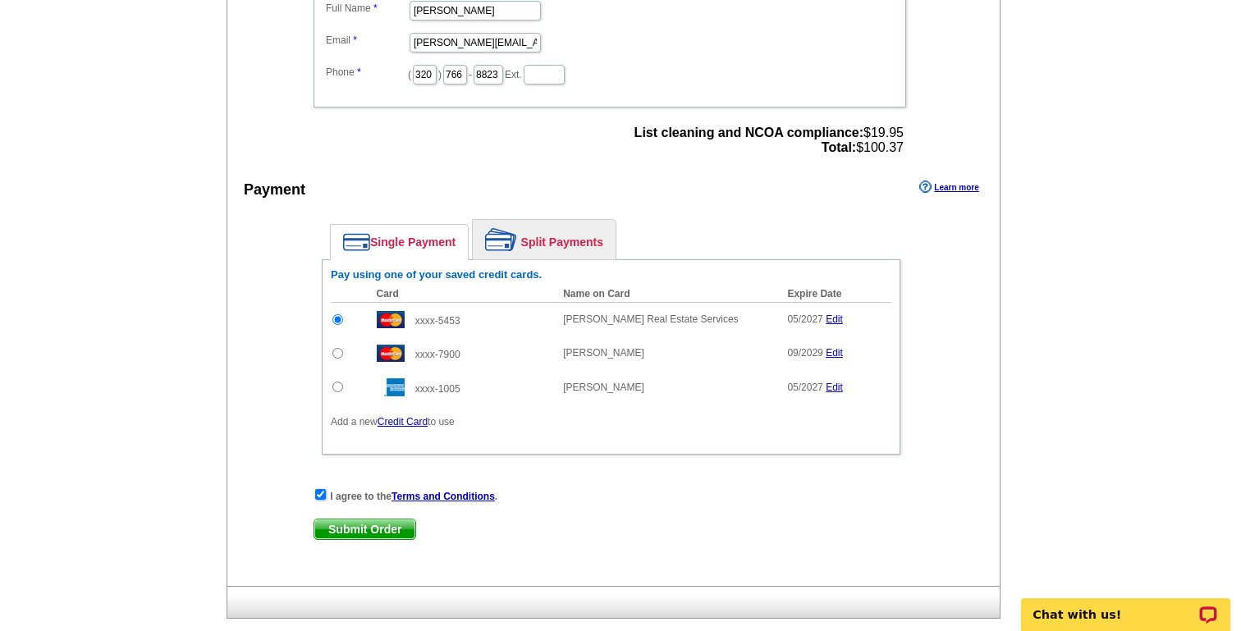
scroll to position [657, 0]
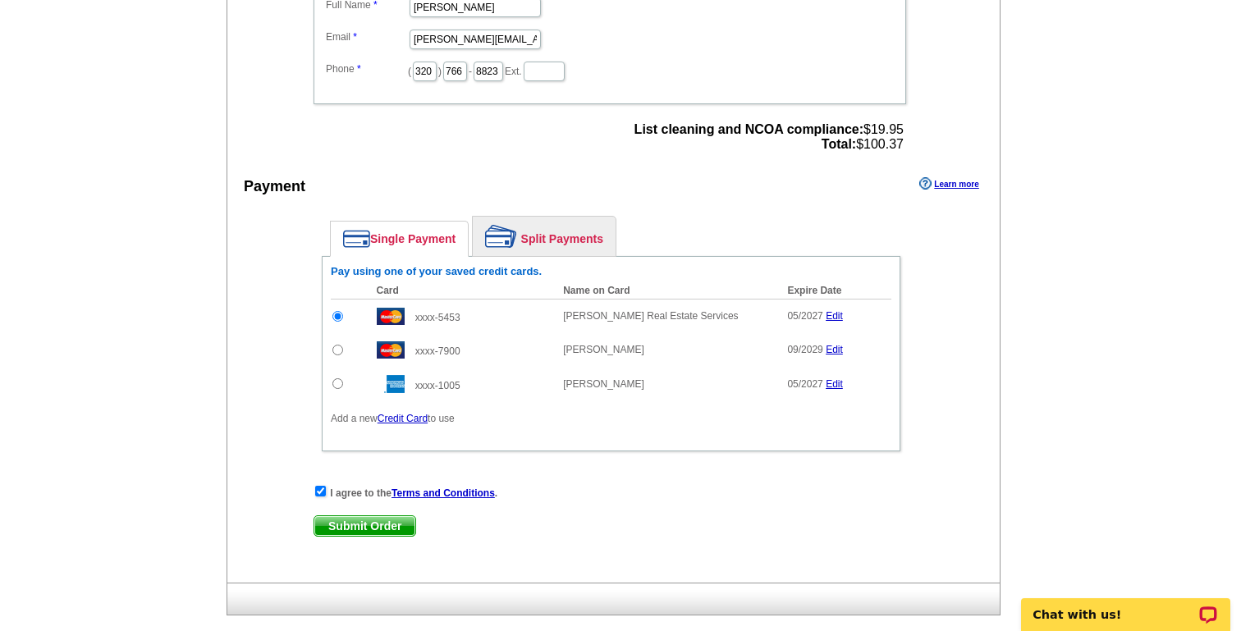
click at [355, 524] on span "Submit Order" at bounding box center [364, 526] width 101 height 20
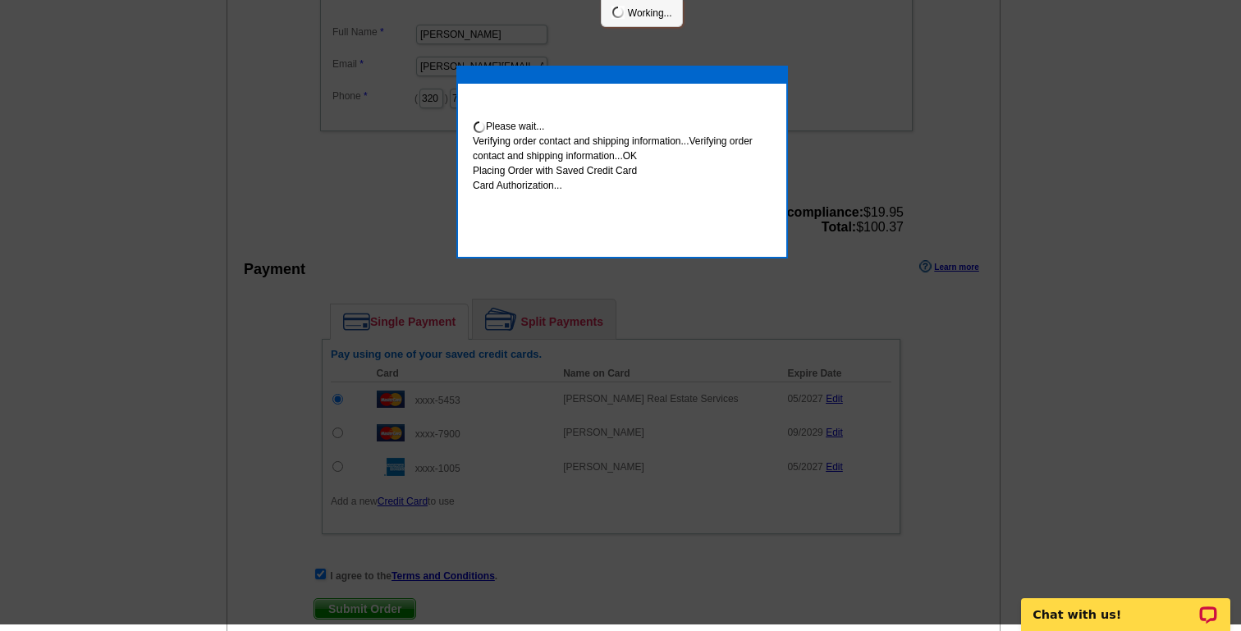
scroll to position [651, 0]
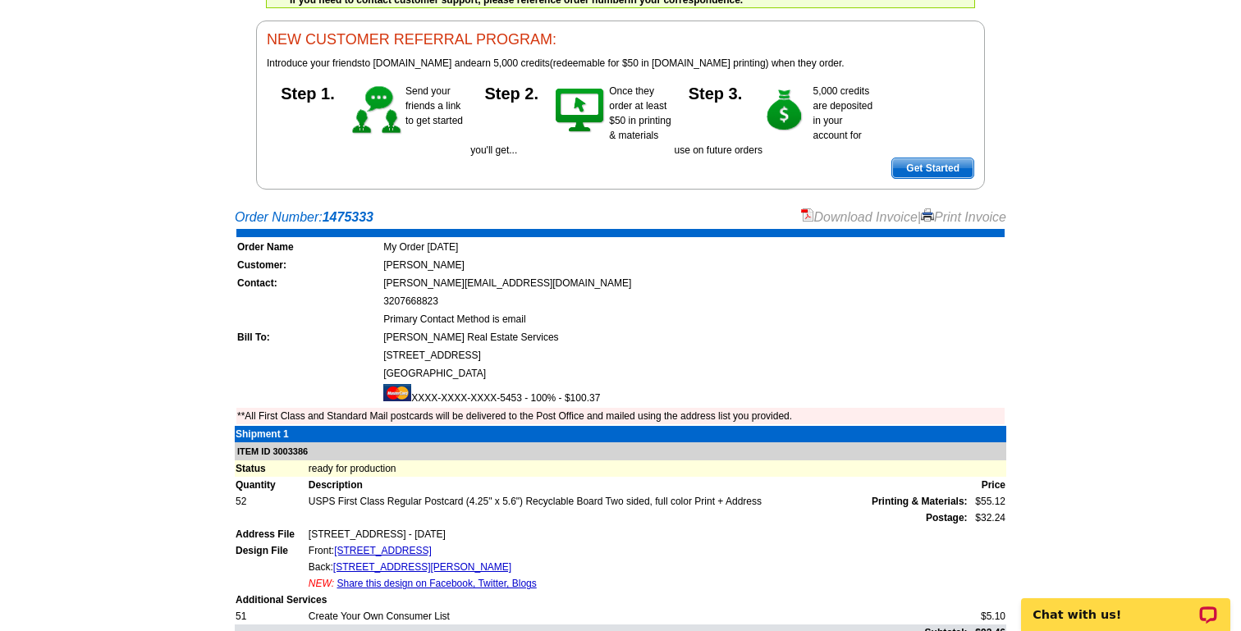
scroll to position [117, 0]
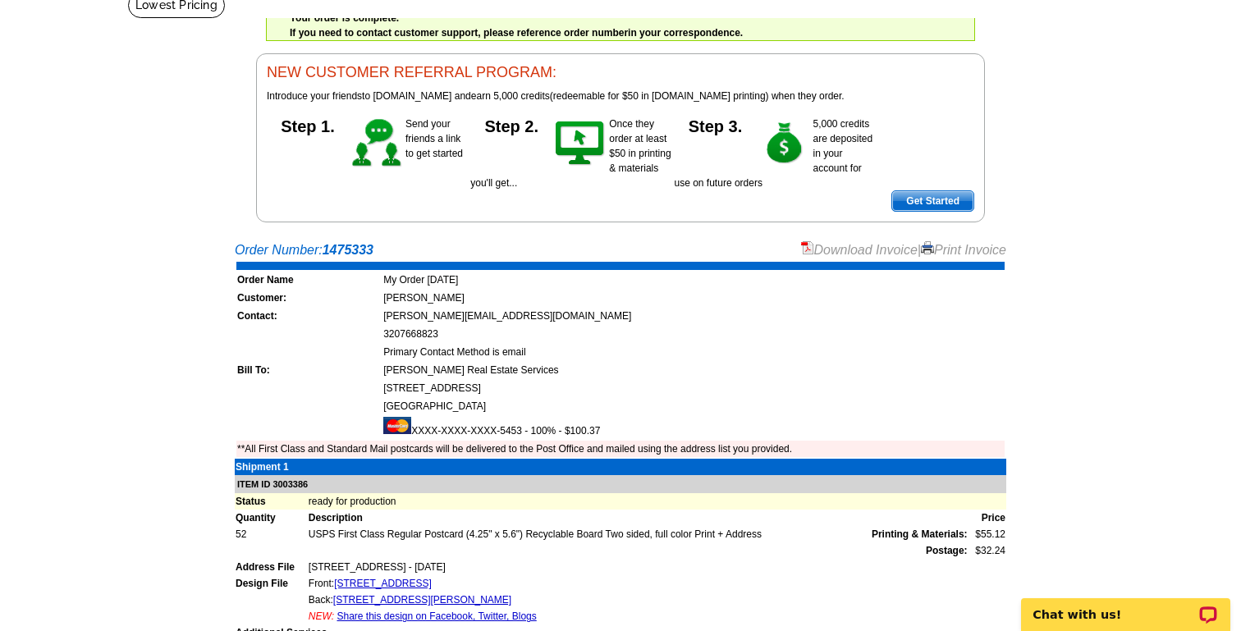
click at [847, 245] on link "Download Invoice" at bounding box center [859, 250] width 117 height 14
